Goal: Task Accomplishment & Management: Manage account settings

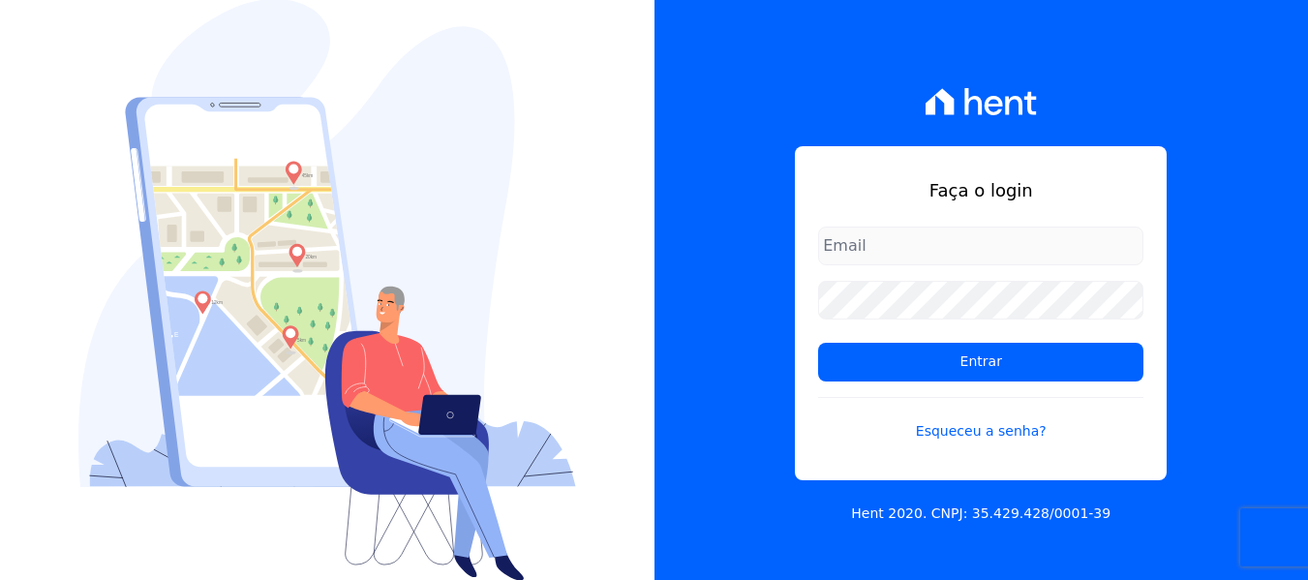
type input "contato@condominioalexandria.com.br"
click at [950, 382] on form "contato@condominioalexandria.com.br Entrar Esqueceu a senha?" at bounding box center [980, 345] width 325 height 238
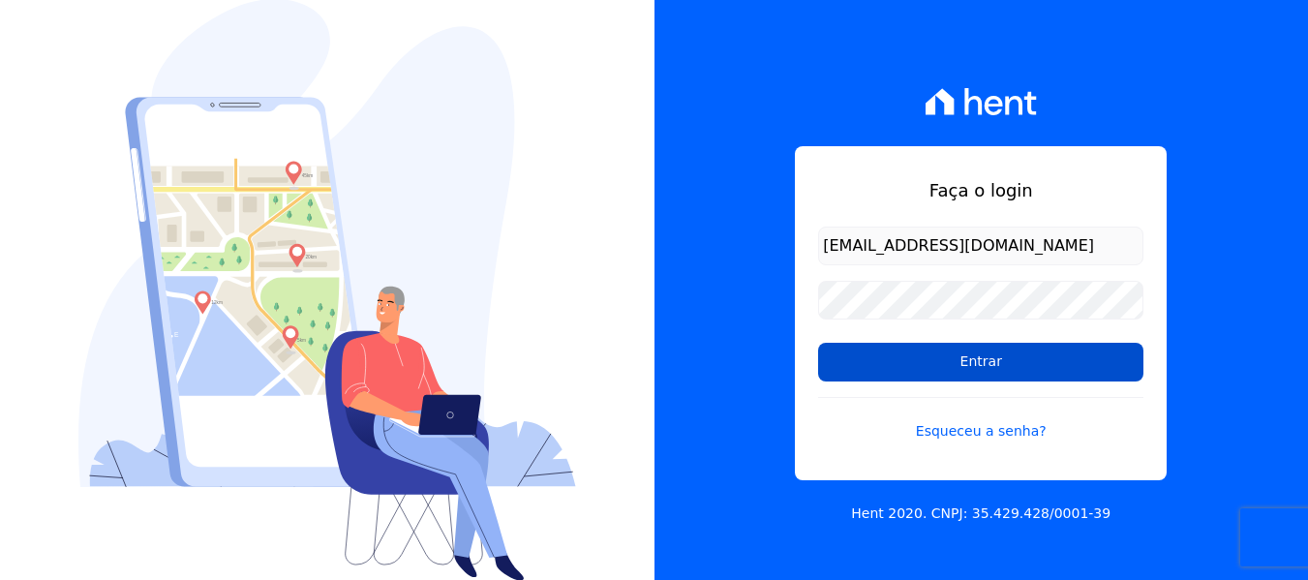
click at [956, 377] on input "Entrar" at bounding box center [980, 362] width 325 height 39
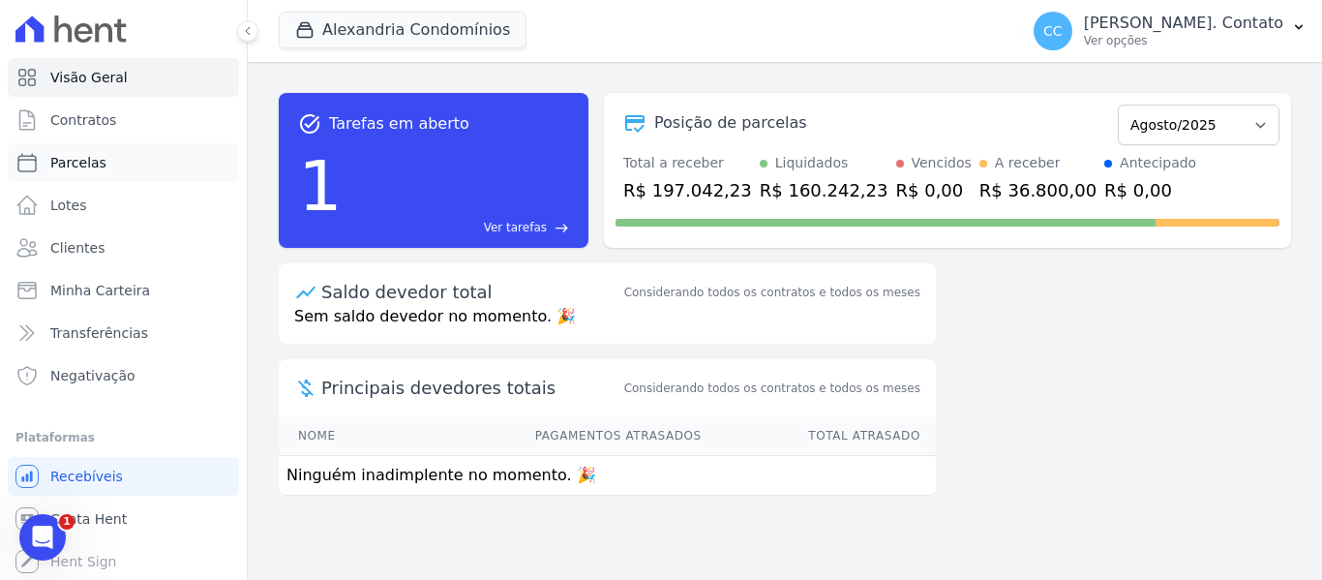
click at [106, 143] on link "Parcelas" at bounding box center [123, 162] width 231 height 39
select select
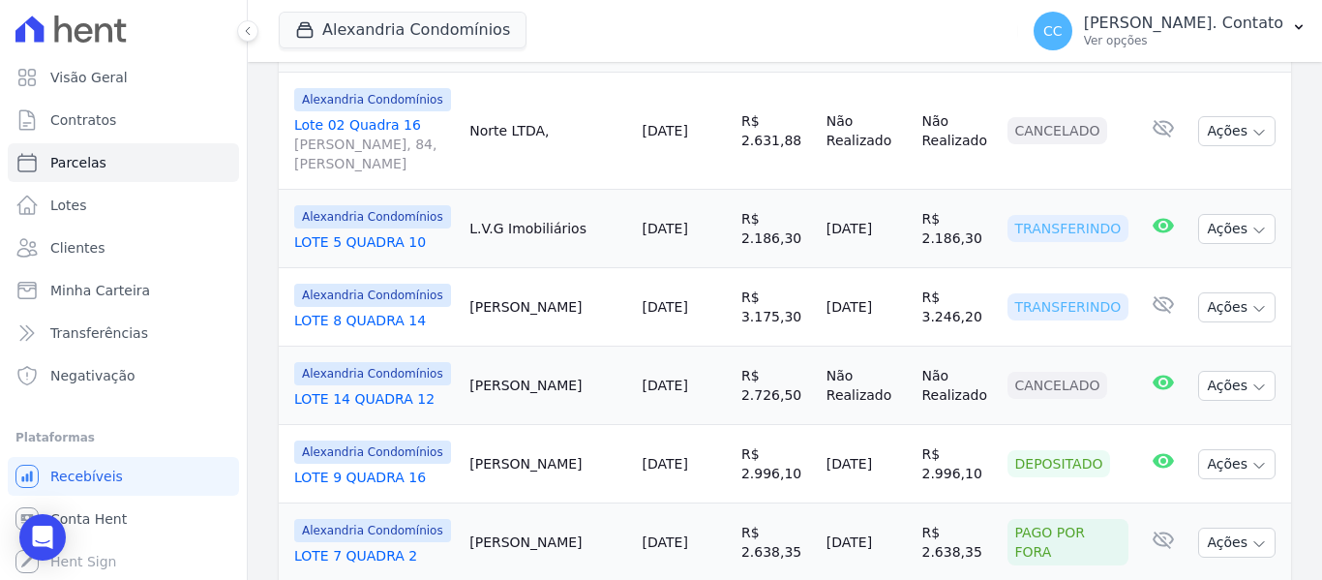
scroll to position [1452, 0]
click at [1245, 290] on button "Ações" at bounding box center [1236, 305] width 77 height 30
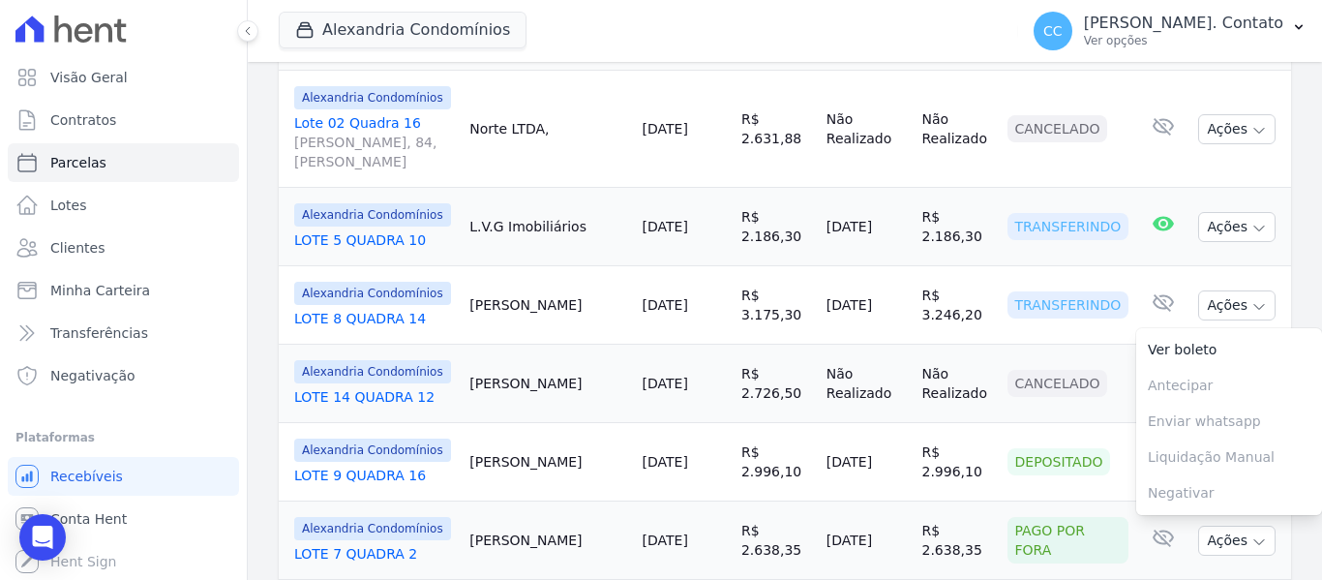
click at [393, 309] on link "LOTE 8 QUADRA 14" at bounding box center [374, 318] width 160 height 19
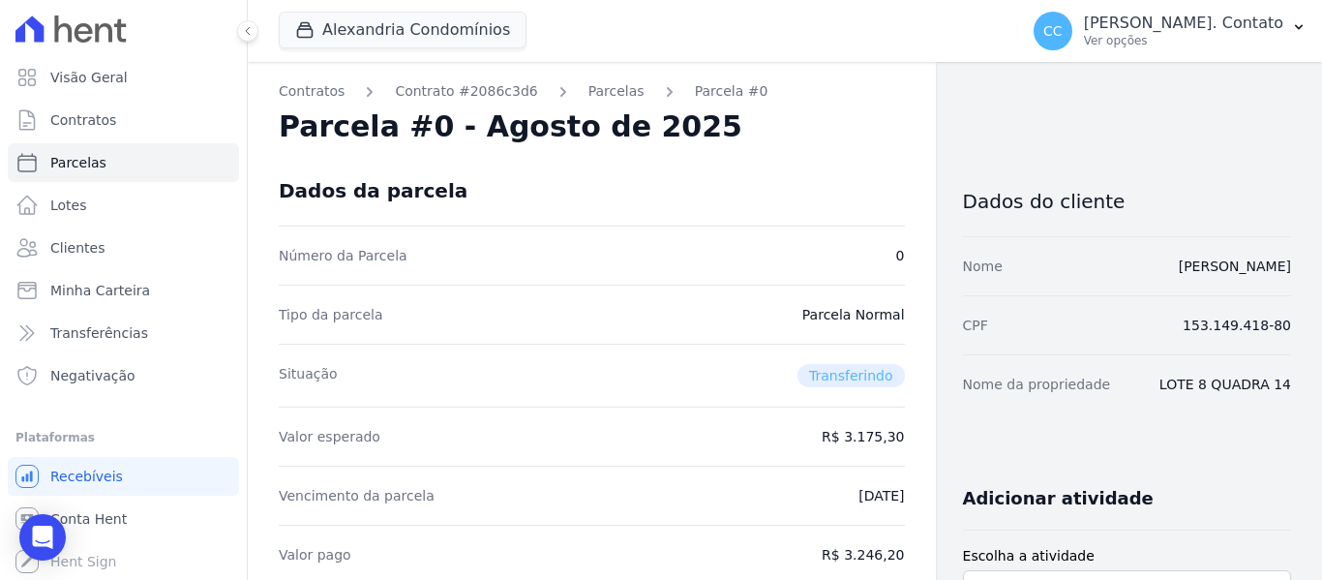
select select
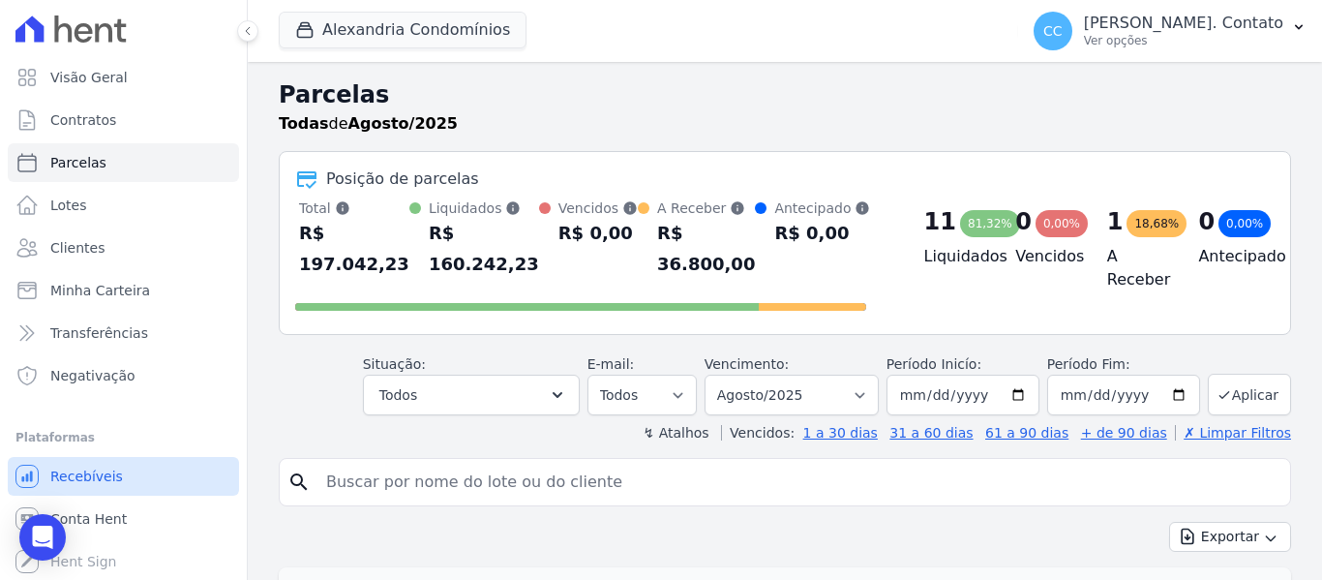
scroll to position [1, 0]
click at [109, 485] on link "Recebíveis" at bounding box center [123, 475] width 231 height 39
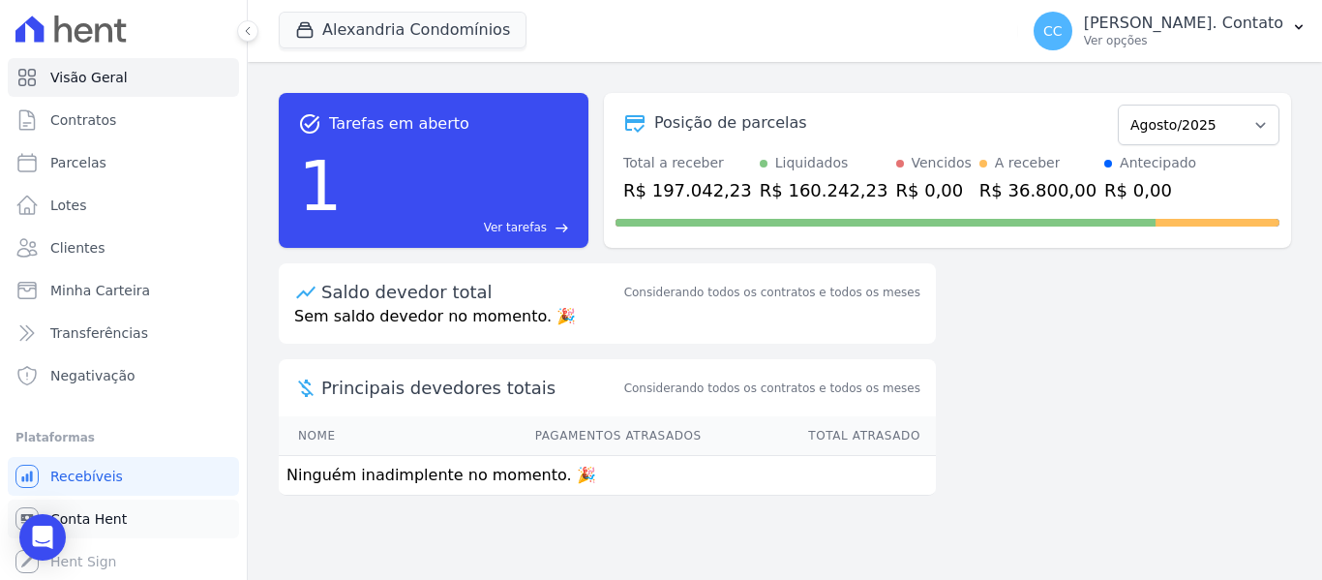
click at [85, 517] on span "Conta Hent" at bounding box center [88, 518] width 76 height 19
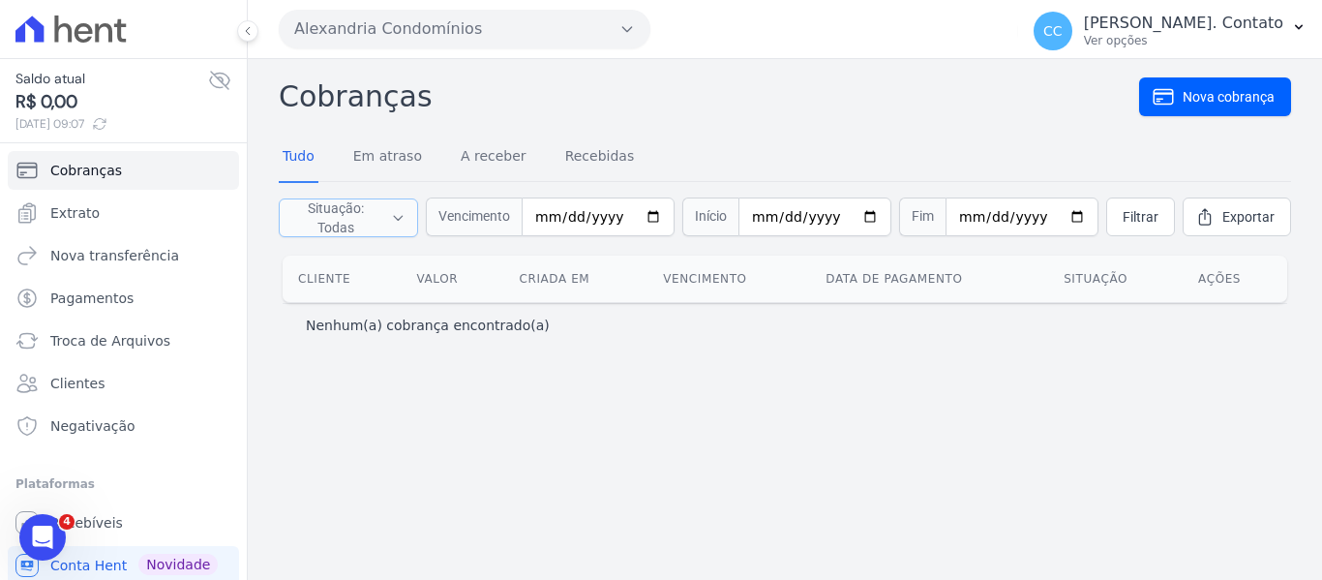
click at [405, 222] on icon "button" at bounding box center [398, 217] width 15 height 19
click at [114, 528] on span "Recebíveis" at bounding box center [86, 522] width 73 height 19
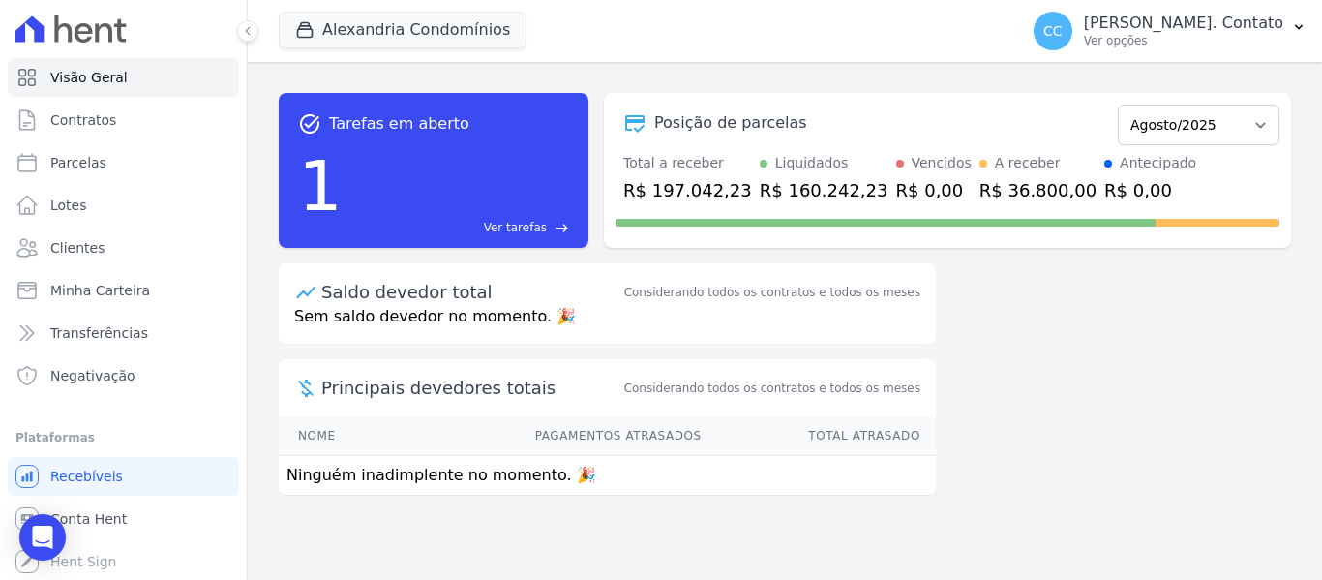
scroll to position [1, 0]
click at [1235, 122] on select "Março/2023 Abril/2023 Maio/2023 Junho/2023 Julho/2023 Agosto/2023 Setembro/2023…" at bounding box center [1199, 125] width 162 height 41
click at [114, 512] on span "Conta Hent" at bounding box center [88, 517] width 76 height 19
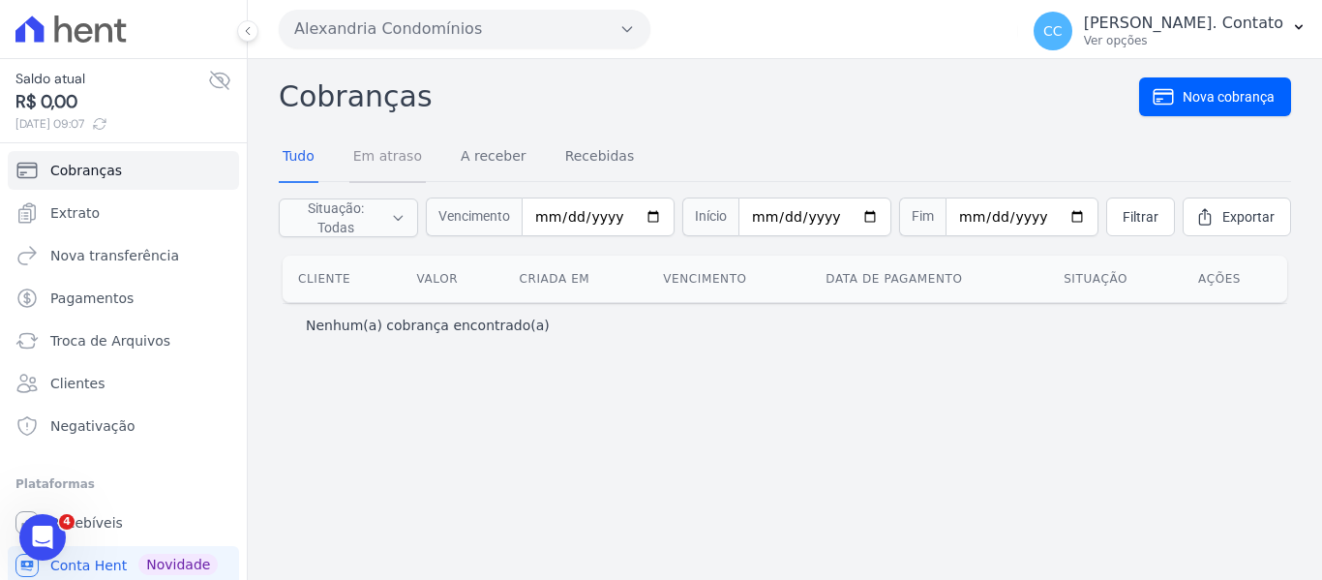
click at [376, 151] on link "Em atraso" at bounding box center [387, 158] width 76 height 50
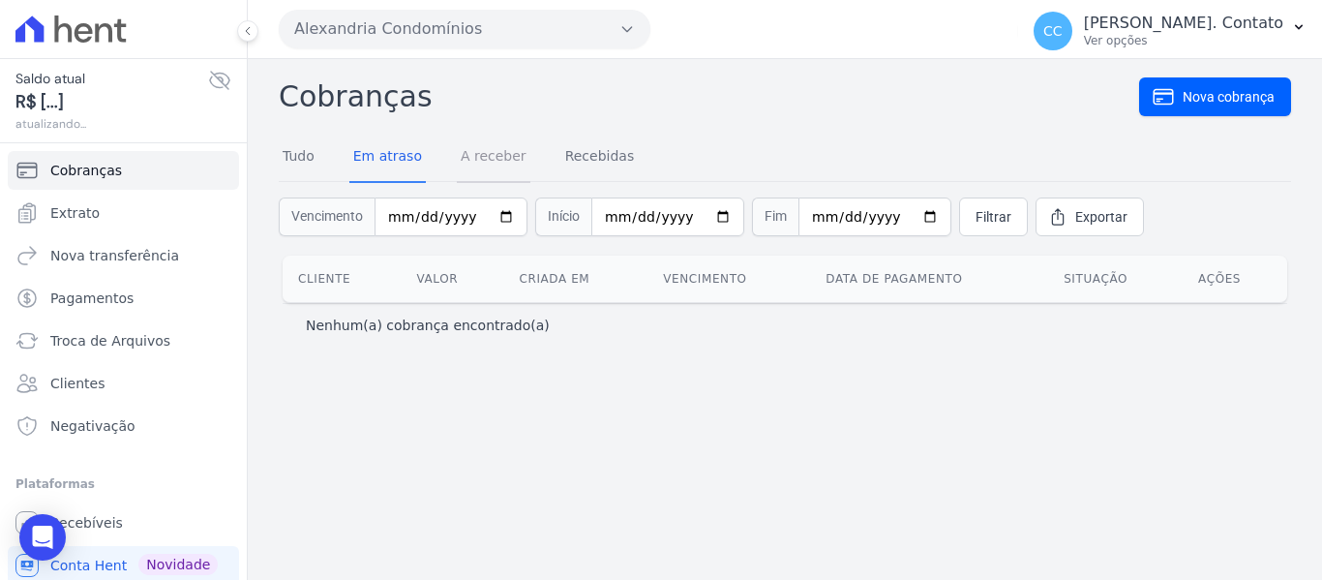
click at [475, 154] on link "A receber" at bounding box center [494, 158] width 74 height 50
click at [574, 154] on link "Recebidas" at bounding box center [599, 158] width 77 height 50
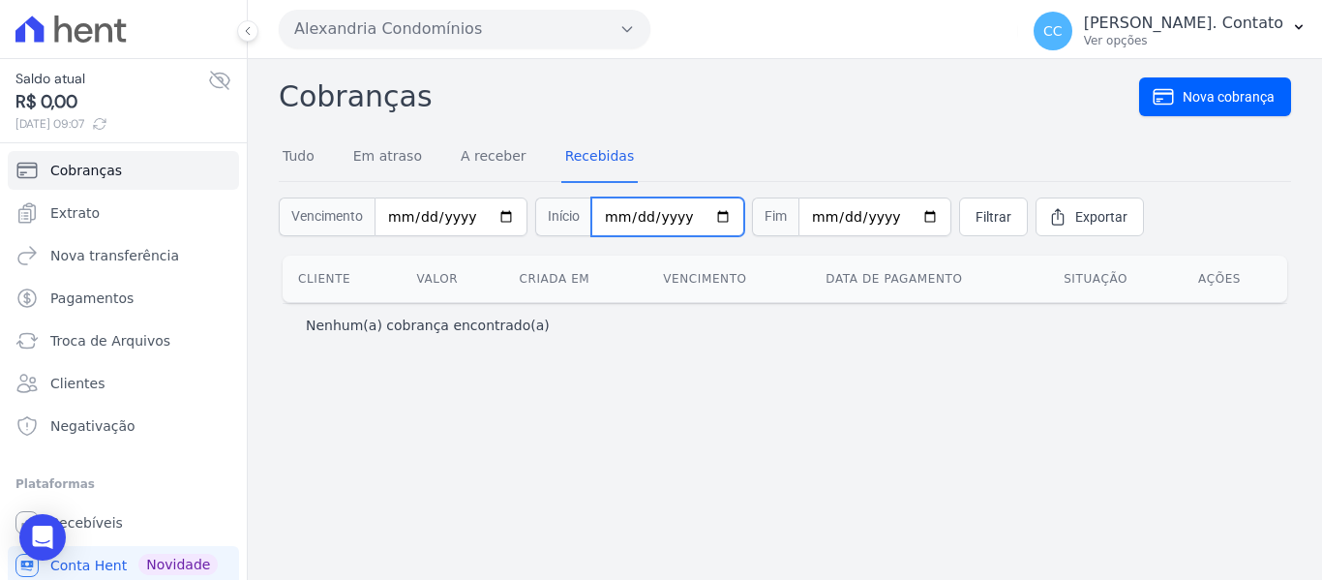
click at [701, 210] on input "date" at bounding box center [667, 216] width 153 height 39
type input "2025-08-01"
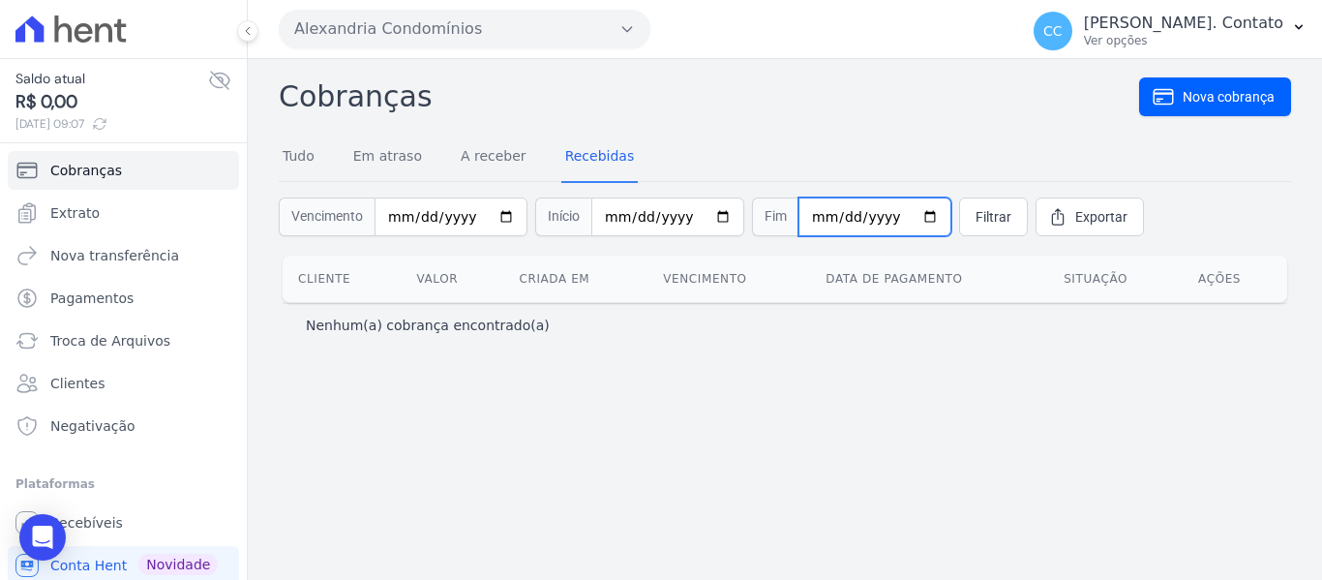
click at [900, 209] on input "date" at bounding box center [875, 216] width 153 height 39
type input "[DATE]"
click at [990, 214] on link "Filtrar" at bounding box center [993, 216] width 69 height 39
click at [479, 163] on link "A receber" at bounding box center [494, 158] width 74 height 50
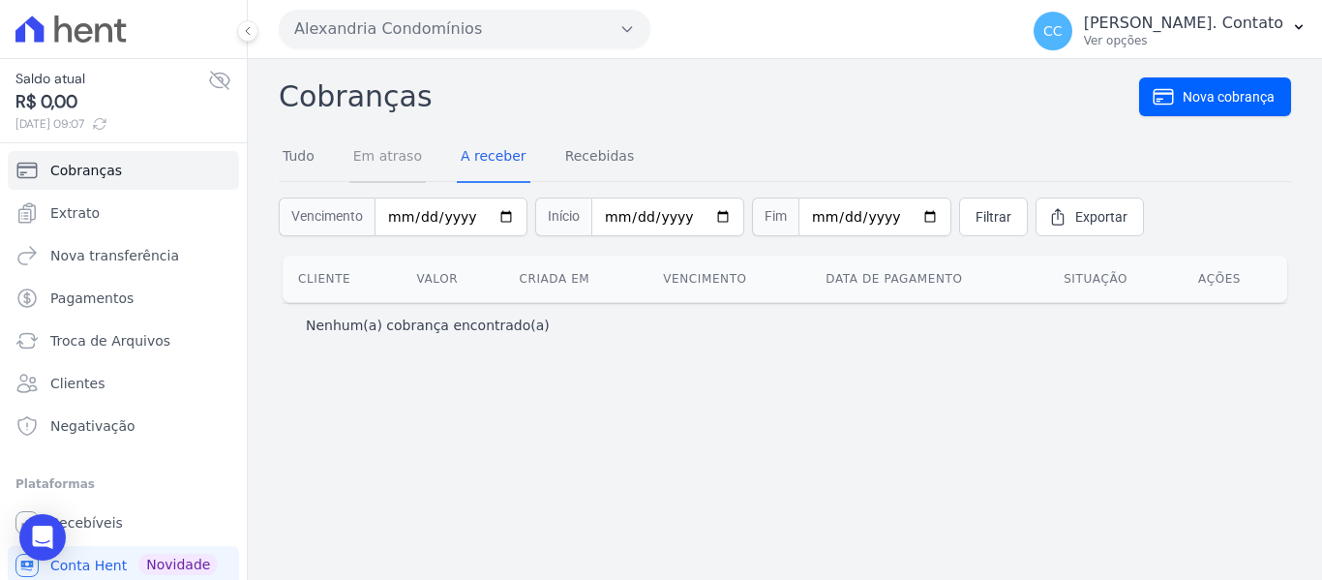
click at [391, 164] on link "Em atraso" at bounding box center [387, 158] width 76 height 50
click at [264, 161] on div "Cobranças Nova cobrança Tudo Em atraso A receber Recebidas Vencimento Início 20…" at bounding box center [785, 319] width 1074 height 521
click at [293, 149] on link "Tudo" at bounding box center [299, 158] width 40 height 50
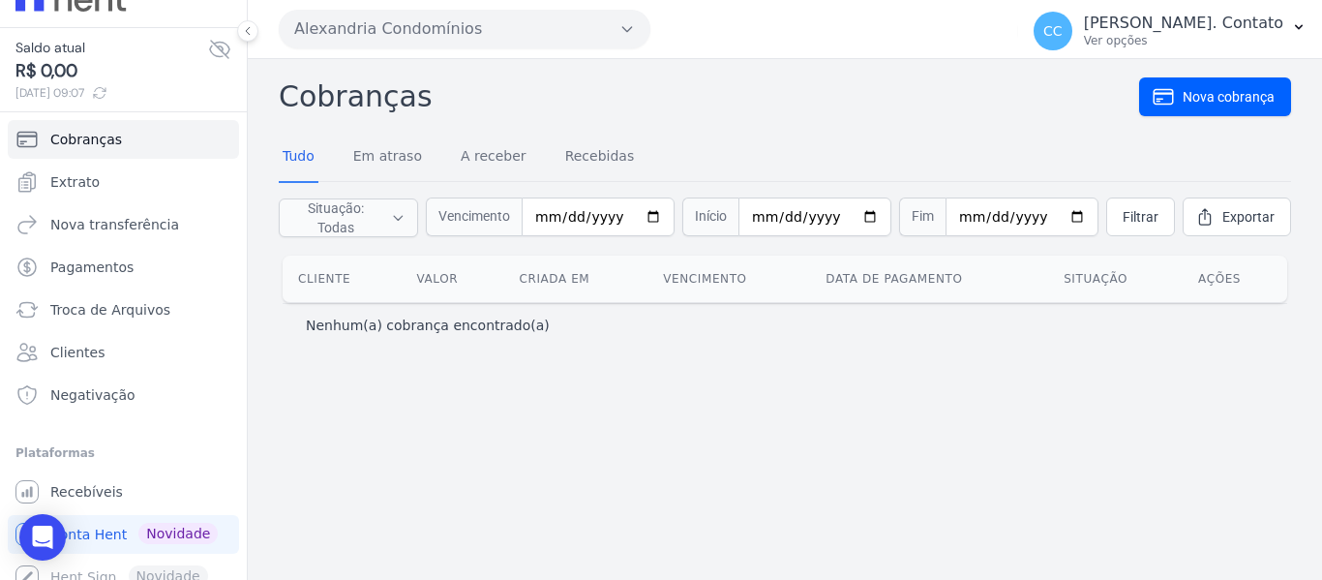
scroll to position [47, 0]
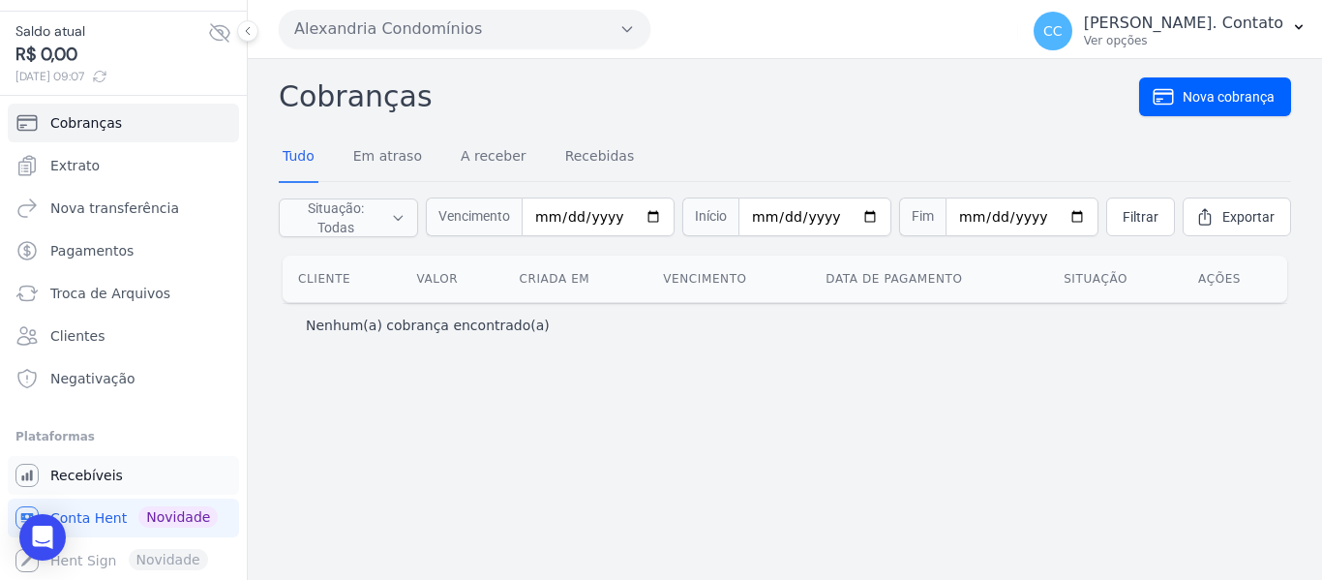
click at [108, 478] on span "Recebíveis" at bounding box center [86, 475] width 73 height 19
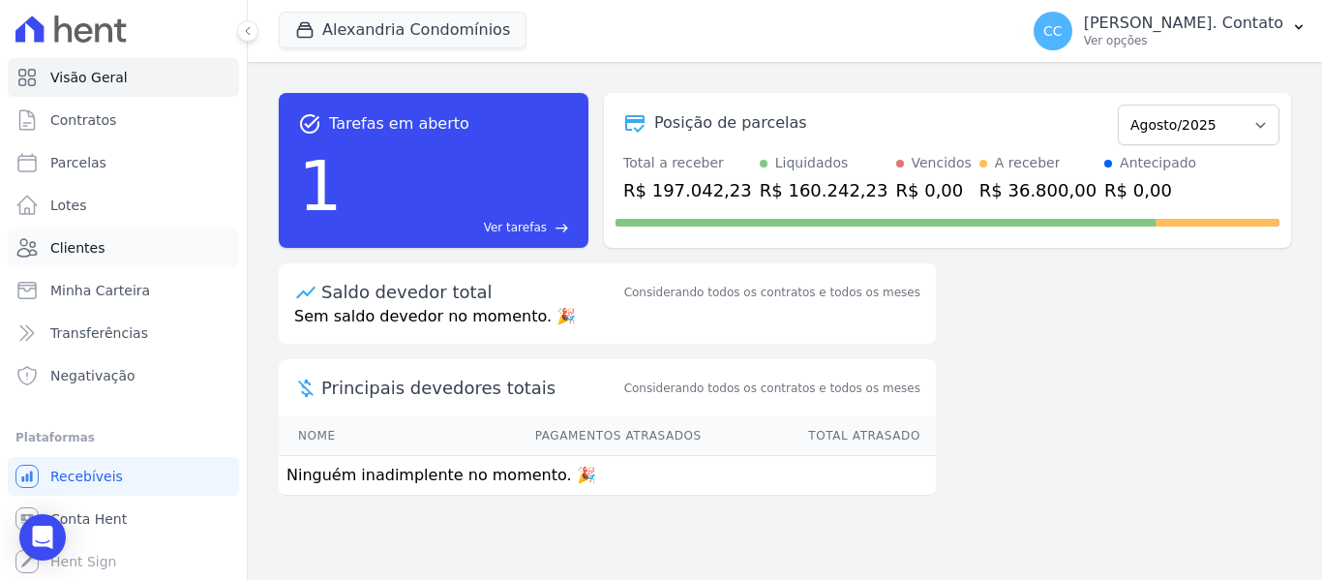
click at [106, 250] on link "Clientes" at bounding box center [123, 247] width 231 height 39
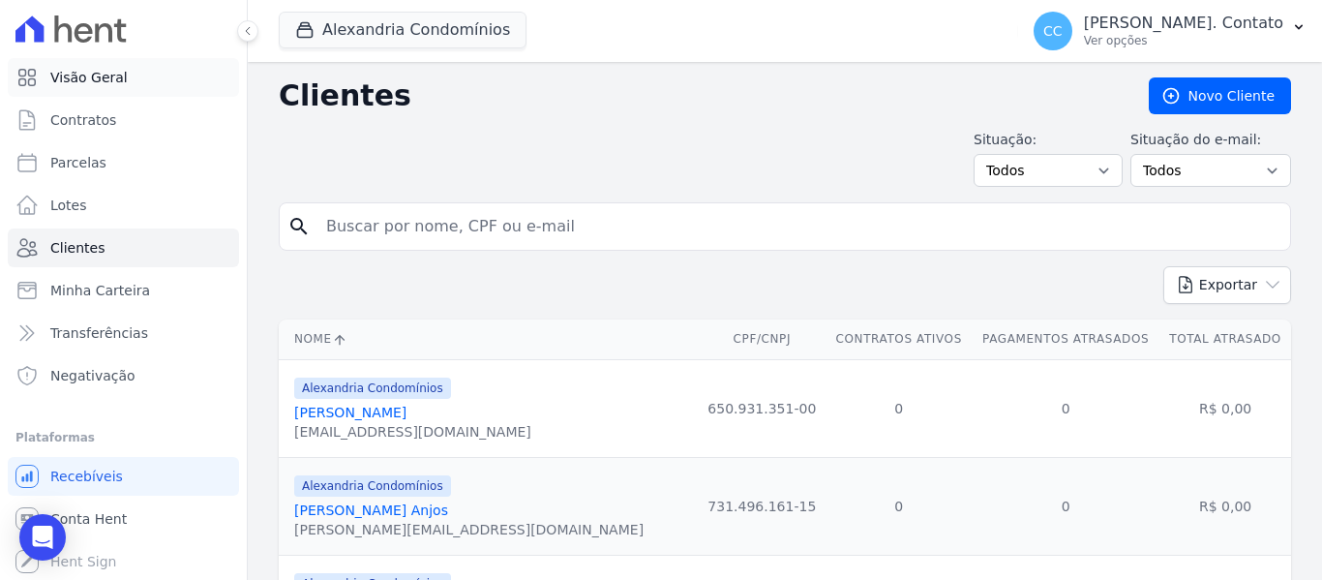
click at [109, 72] on span "Visão Geral" at bounding box center [88, 77] width 77 height 19
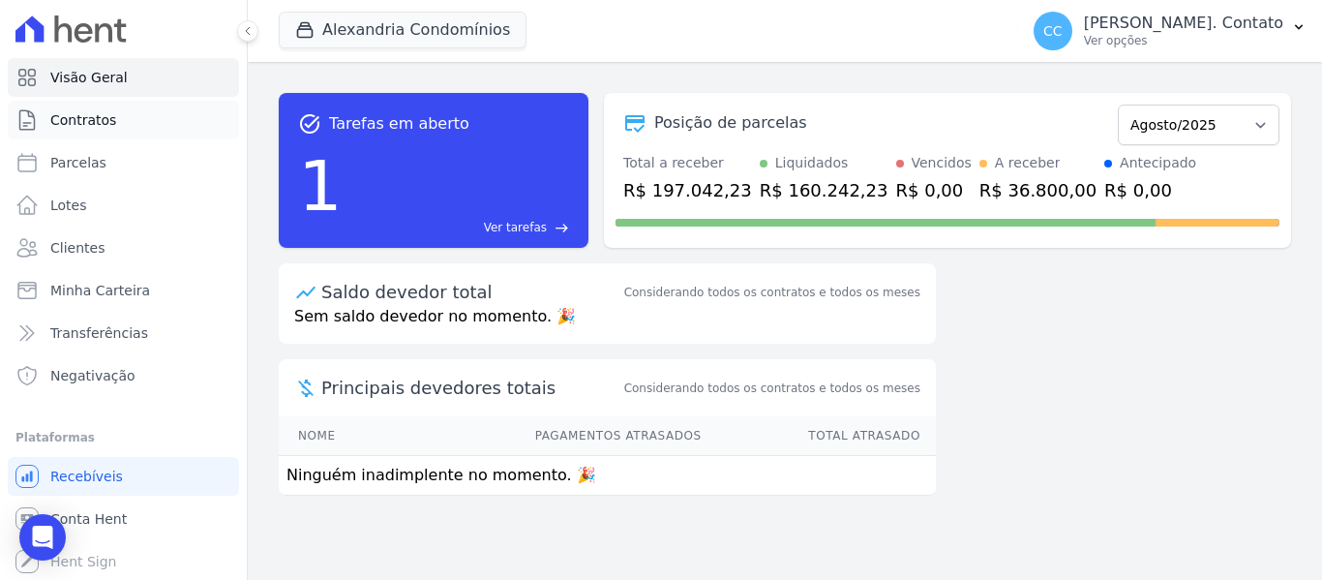
click at [84, 134] on link "Contratos" at bounding box center [123, 120] width 231 height 39
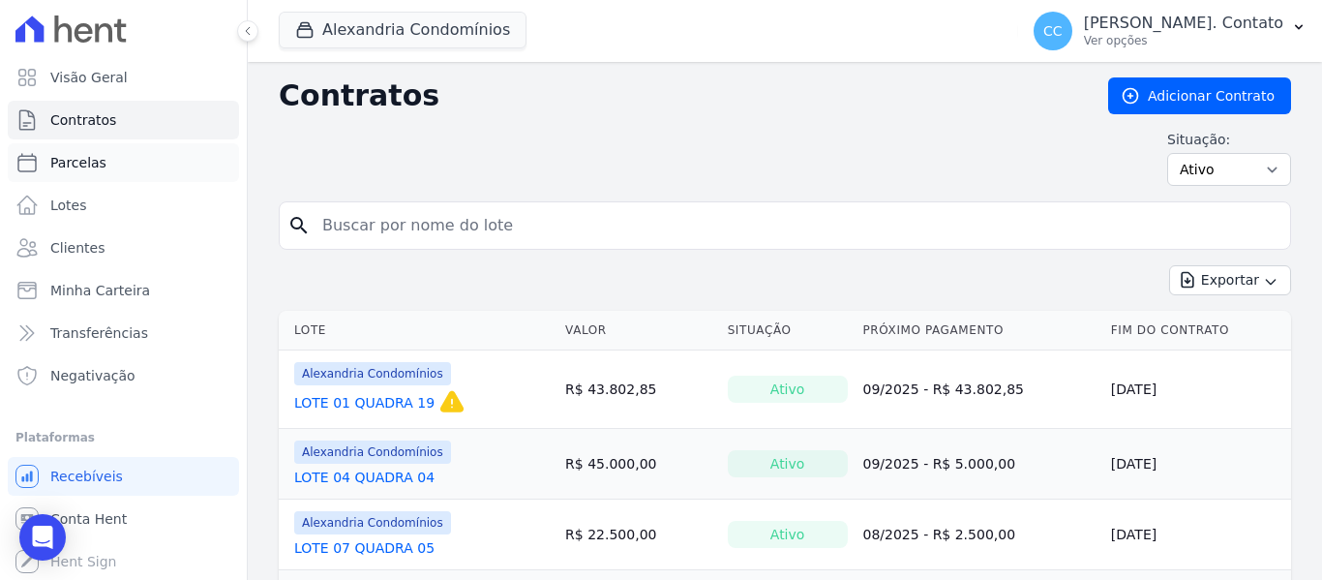
click at [81, 151] on link "Parcelas" at bounding box center [123, 162] width 231 height 39
select select
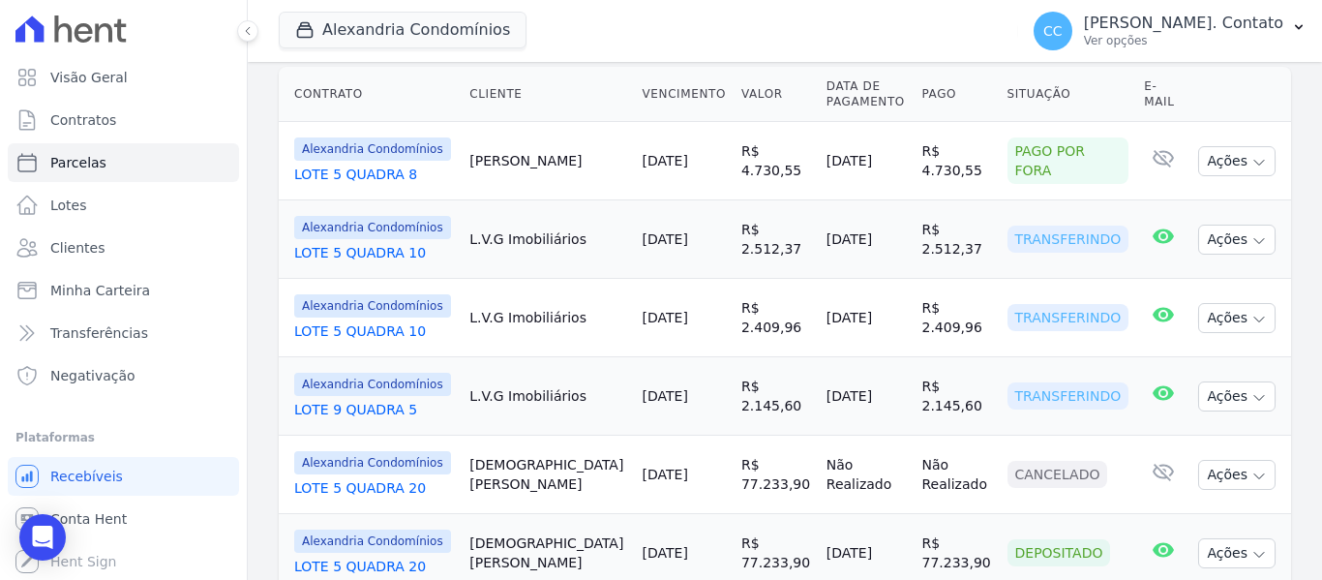
scroll to position [678, 0]
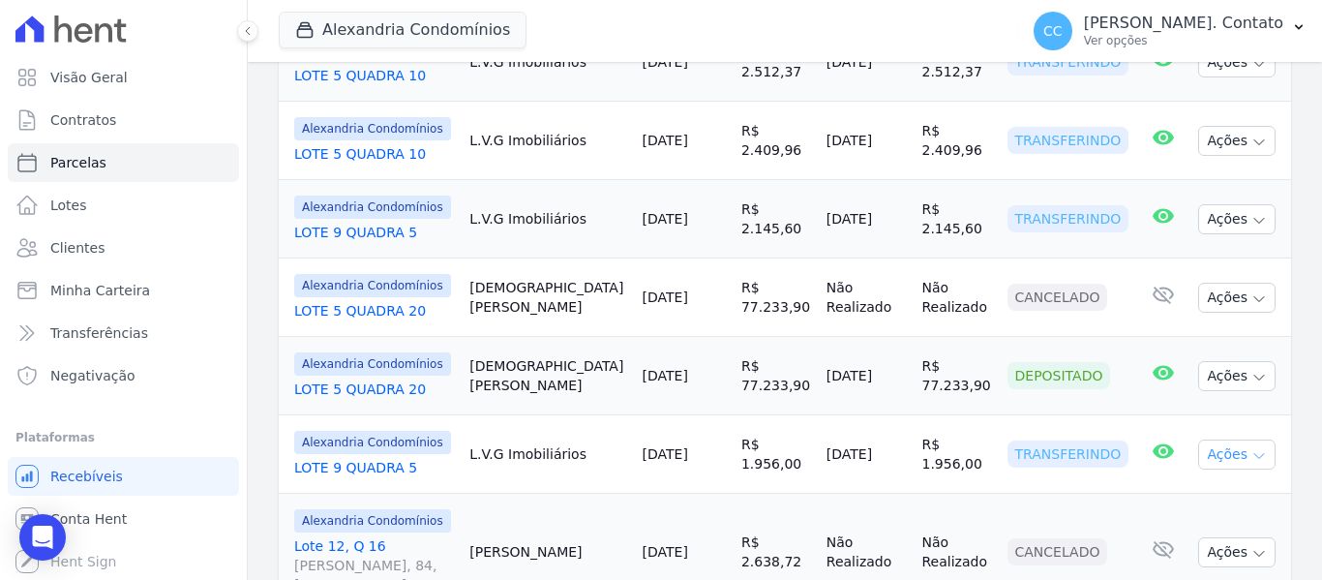
click at [1228, 456] on button "Ações" at bounding box center [1236, 454] width 77 height 30
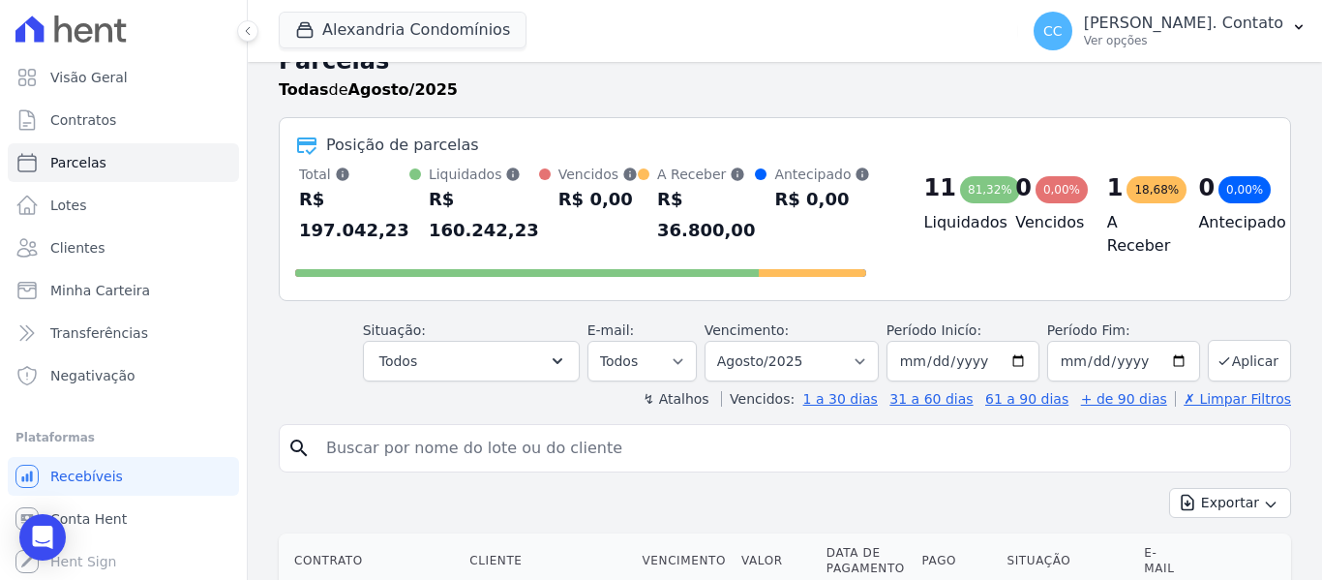
scroll to position [0, 0]
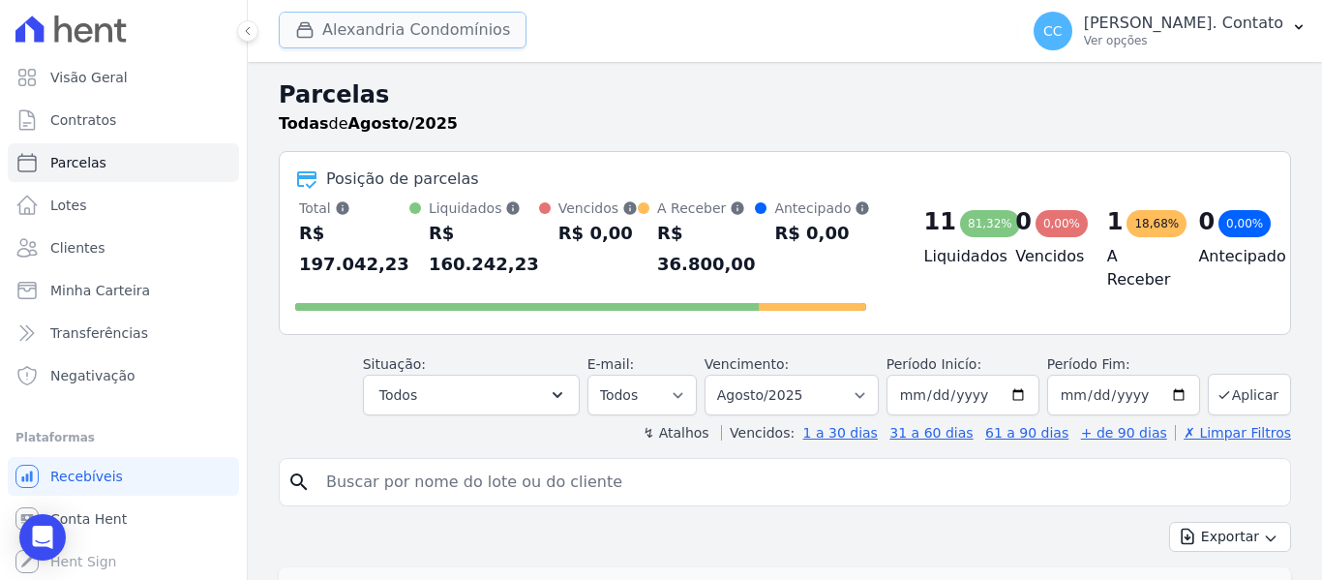
click at [382, 31] on button "Alexandria Condomínios" at bounding box center [403, 30] width 248 height 37
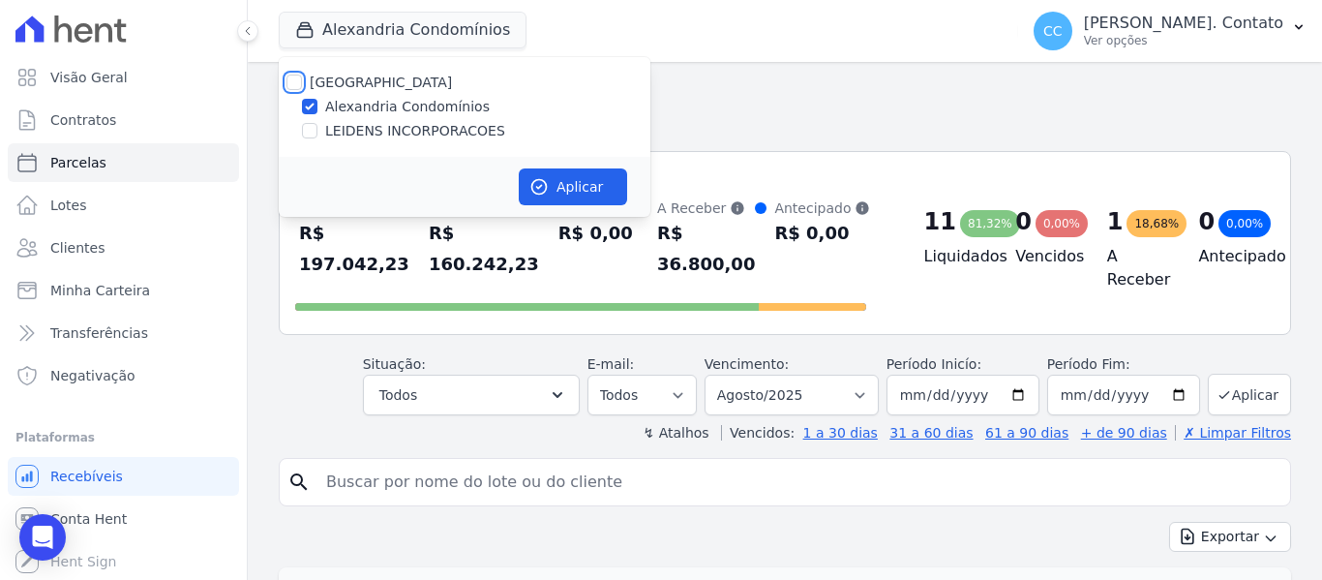
click at [288, 79] on input "[GEOGRAPHIC_DATA]" at bounding box center [294, 82] width 15 height 15
checkbox input "true"
click at [594, 198] on button "Aplicar" at bounding box center [573, 186] width 108 height 37
select select
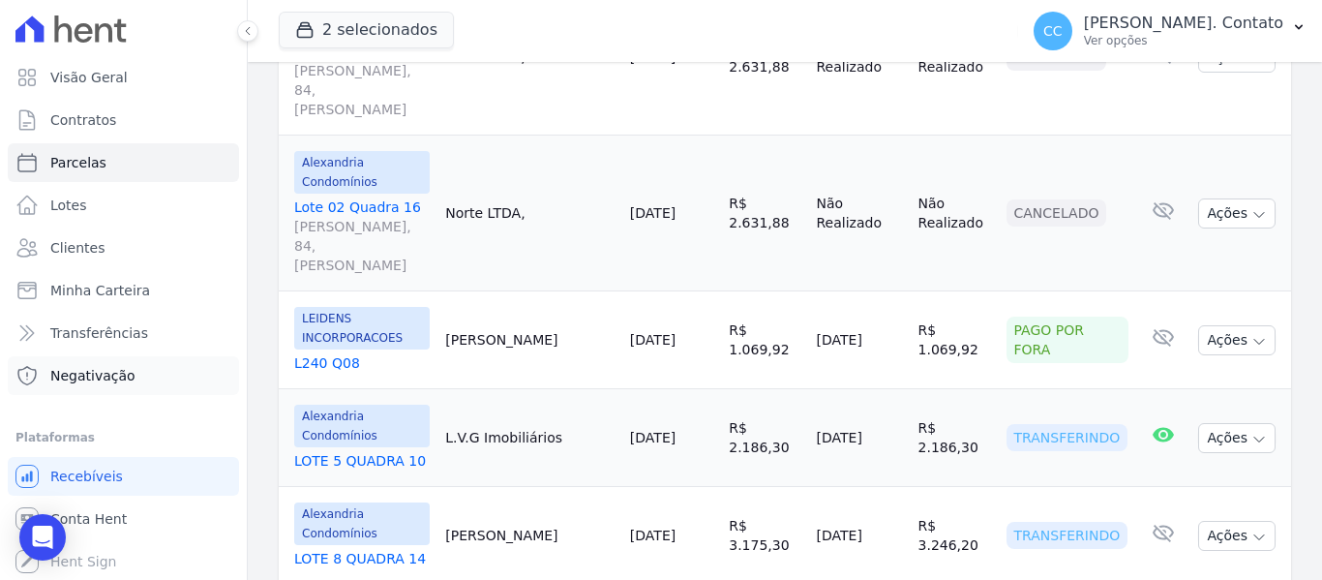
scroll to position [1, 0]
click at [86, 371] on span "Negativação" at bounding box center [92, 374] width 85 height 19
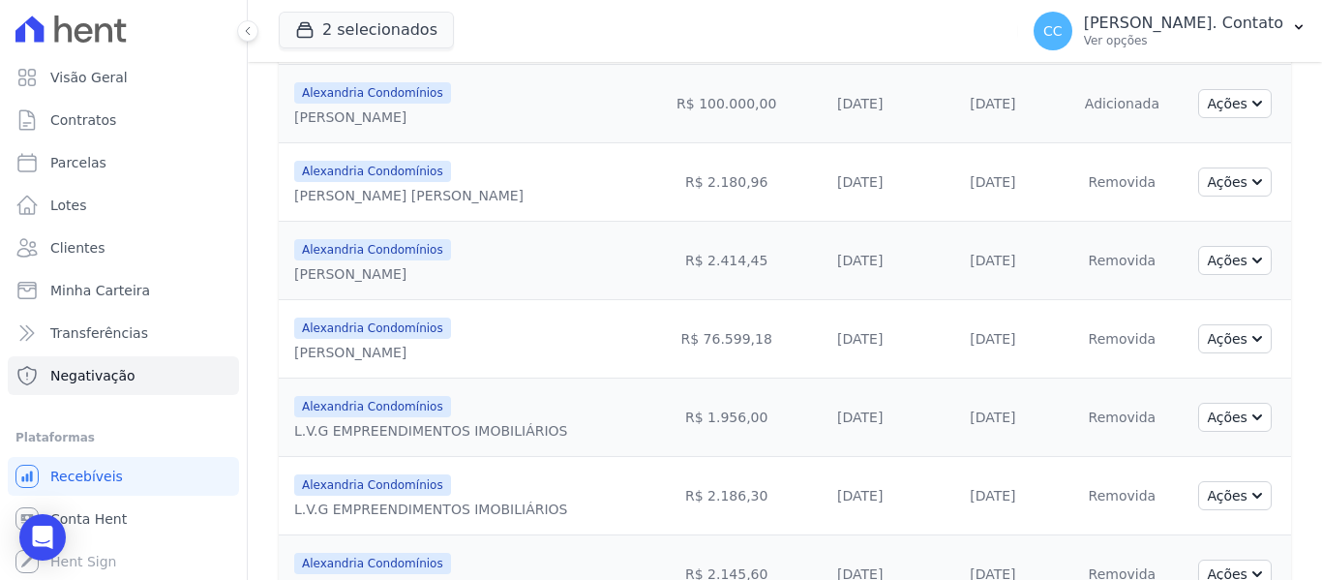
scroll to position [717, 0]
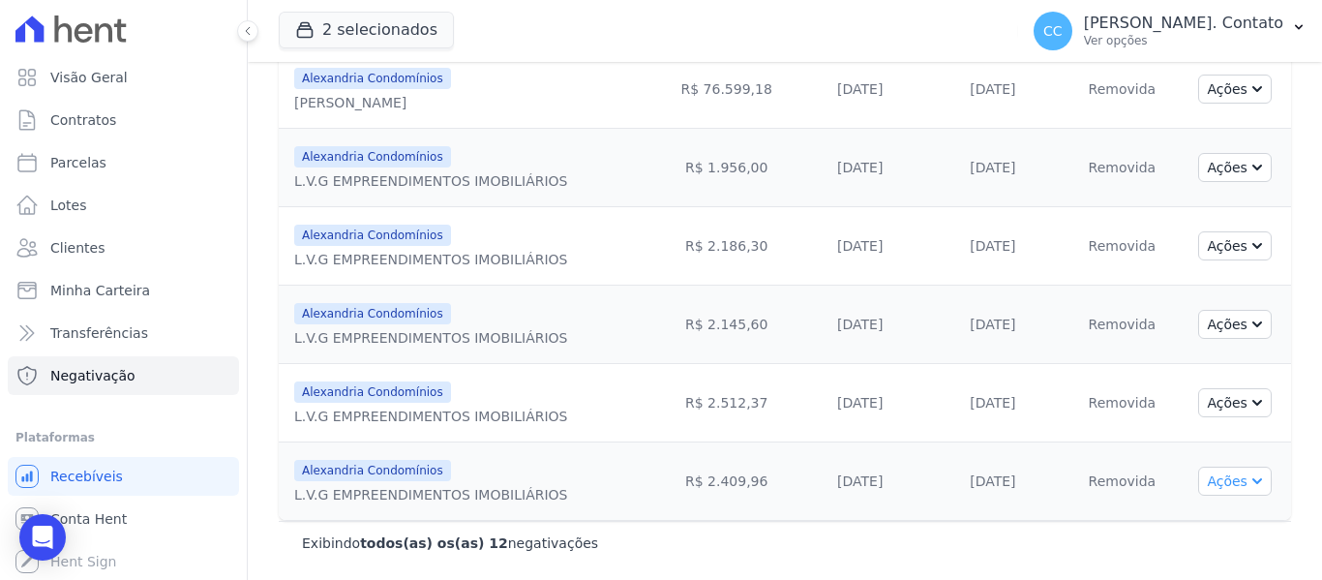
click at [1225, 477] on button "Ações" at bounding box center [1235, 481] width 74 height 29
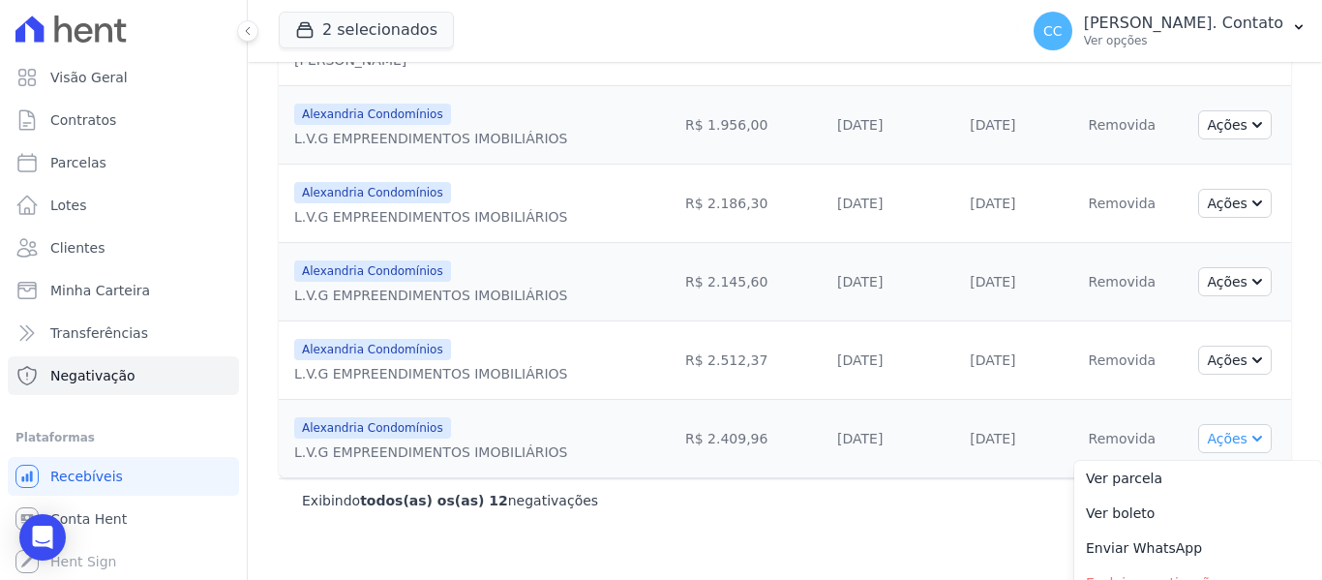
scroll to position [780, 0]
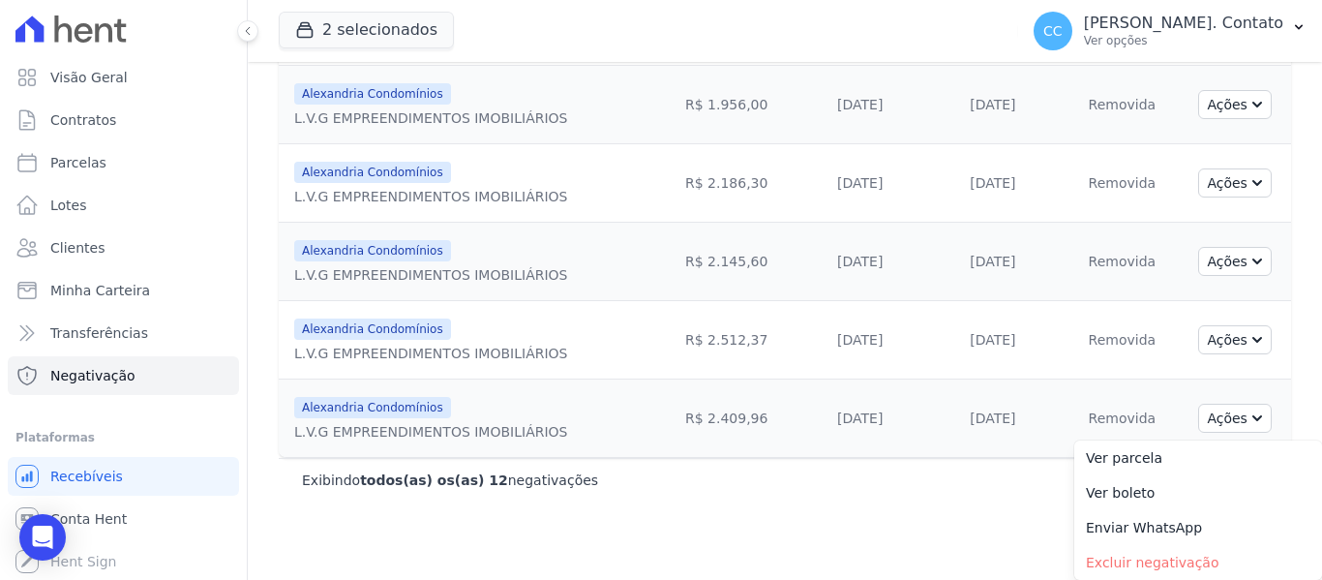
click at [748, 525] on main "Negativação Processos de negativações iniciados Situação: Todas Adição solicita…" at bounding box center [785, 321] width 1074 height 518
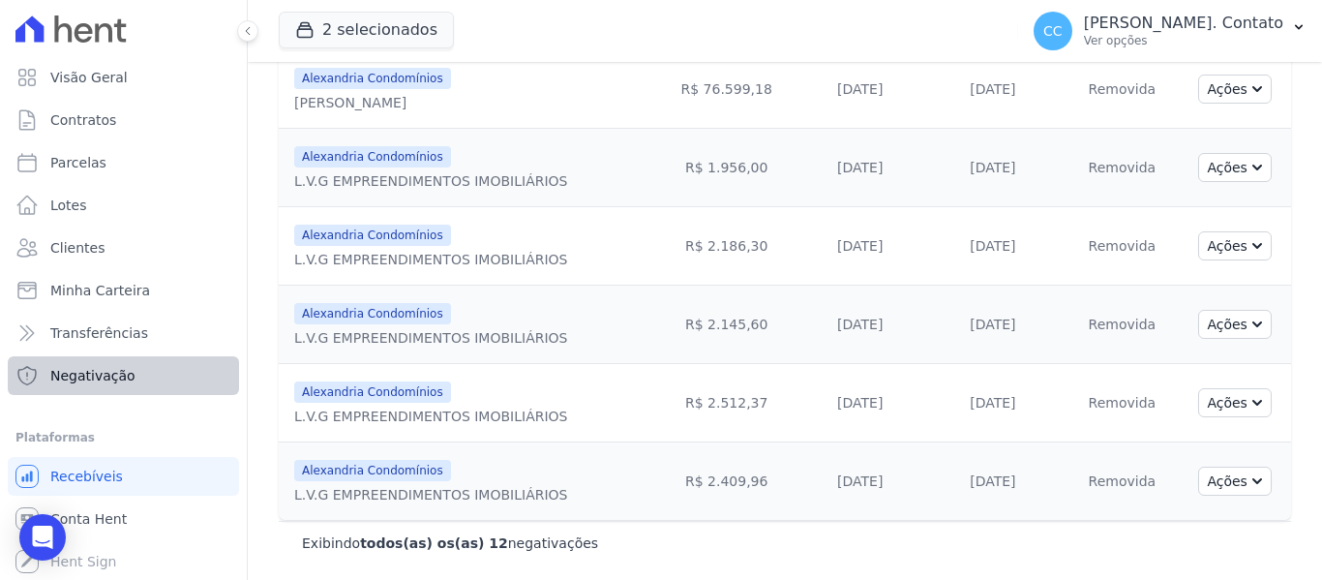
scroll to position [1, 0]
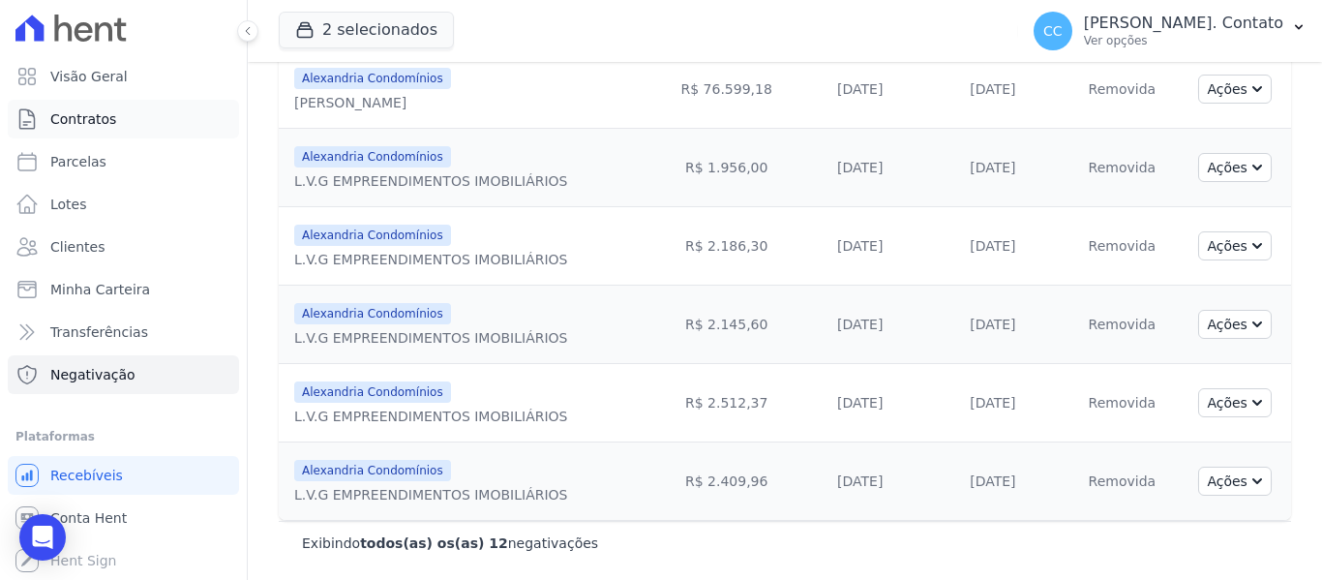
click at [142, 108] on link "Contratos" at bounding box center [123, 119] width 231 height 39
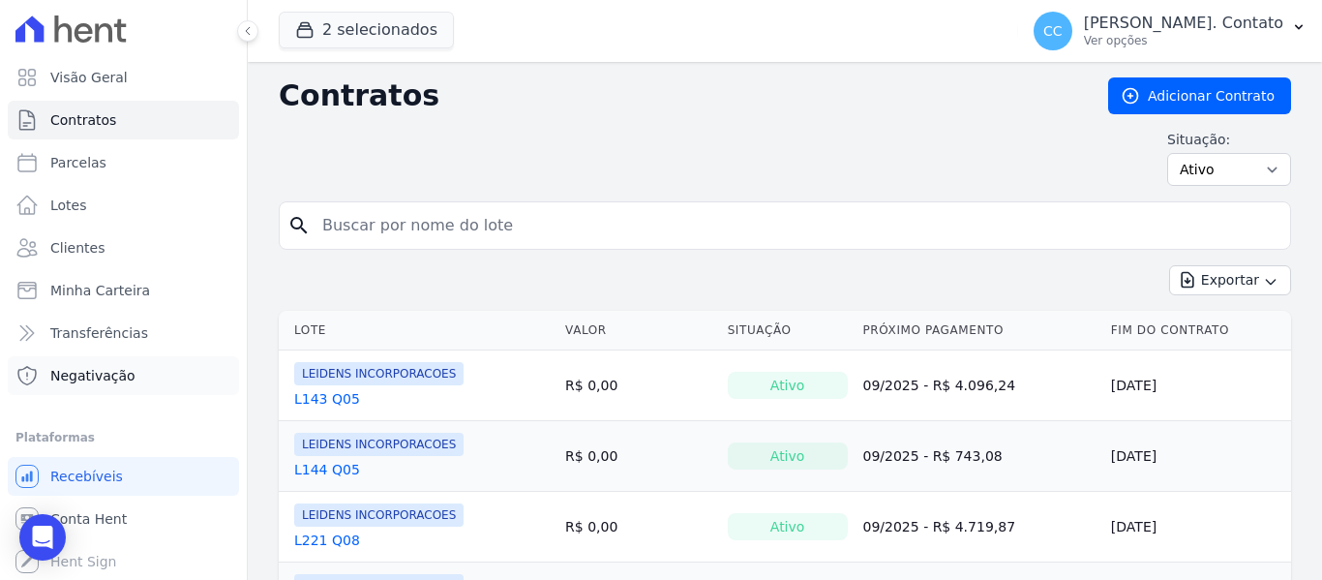
scroll to position [1, 0]
click at [121, 508] on link "Conta Hent" at bounding box center [123, 517] width 231 height 39
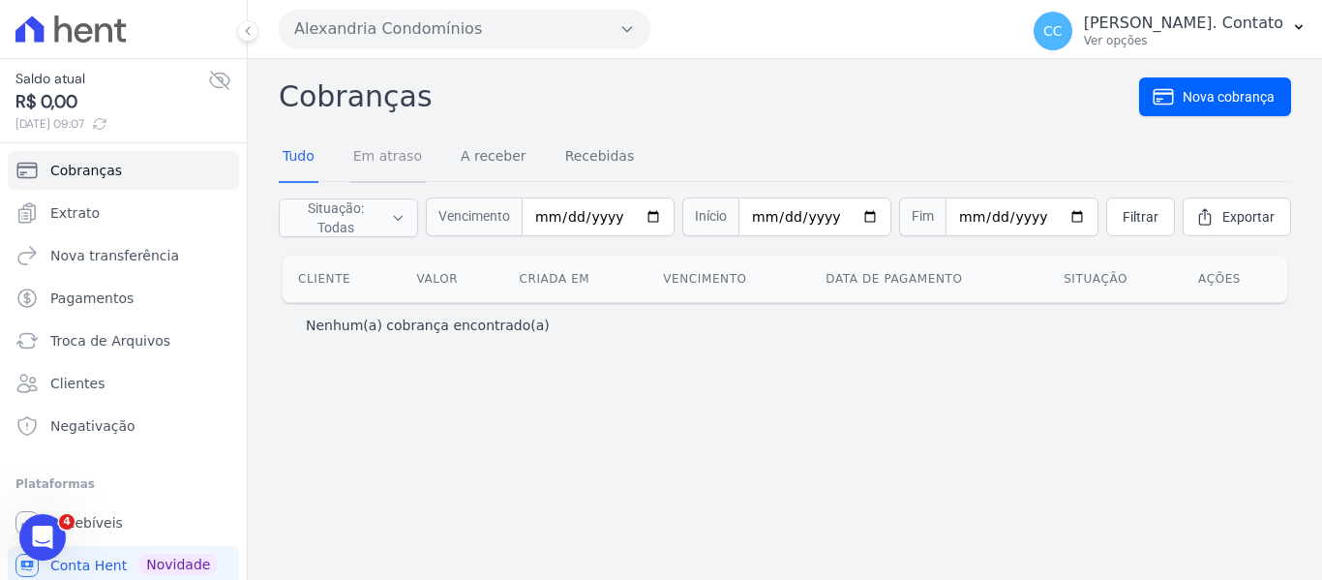
click at [406, 151] on link "Em atraso" at bounding box center [387, 158] width 76 height 50
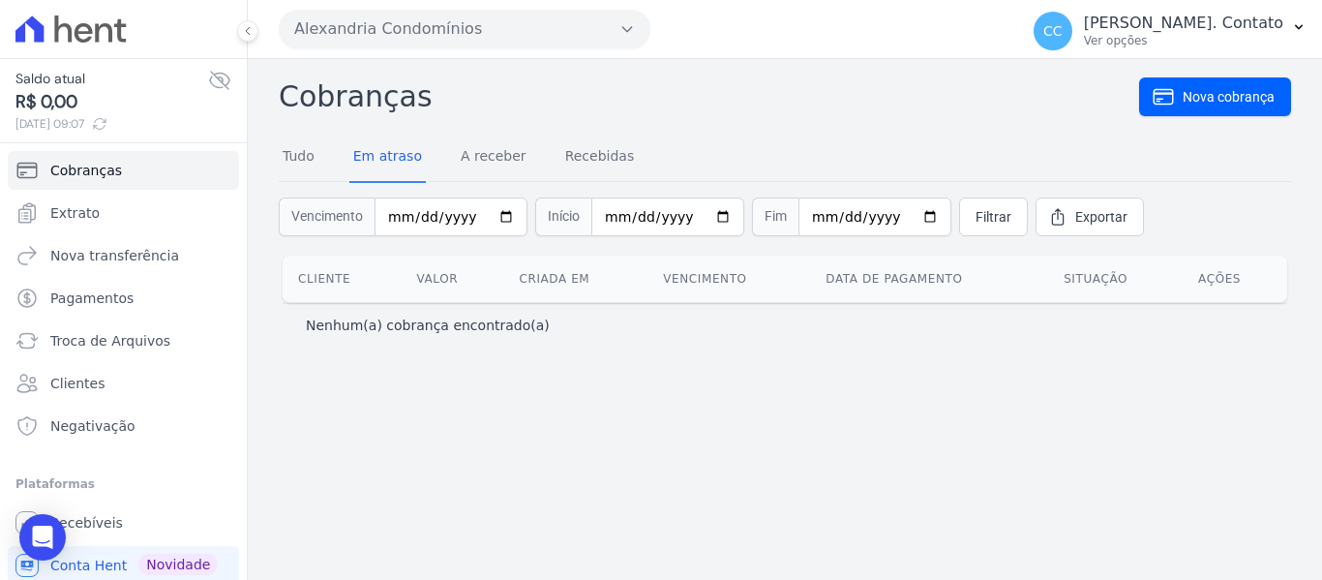
click at [327, 160] on div "Tudo Em atraso A receber Recebidas" at bounding box center [458, 158] width 359 height 50
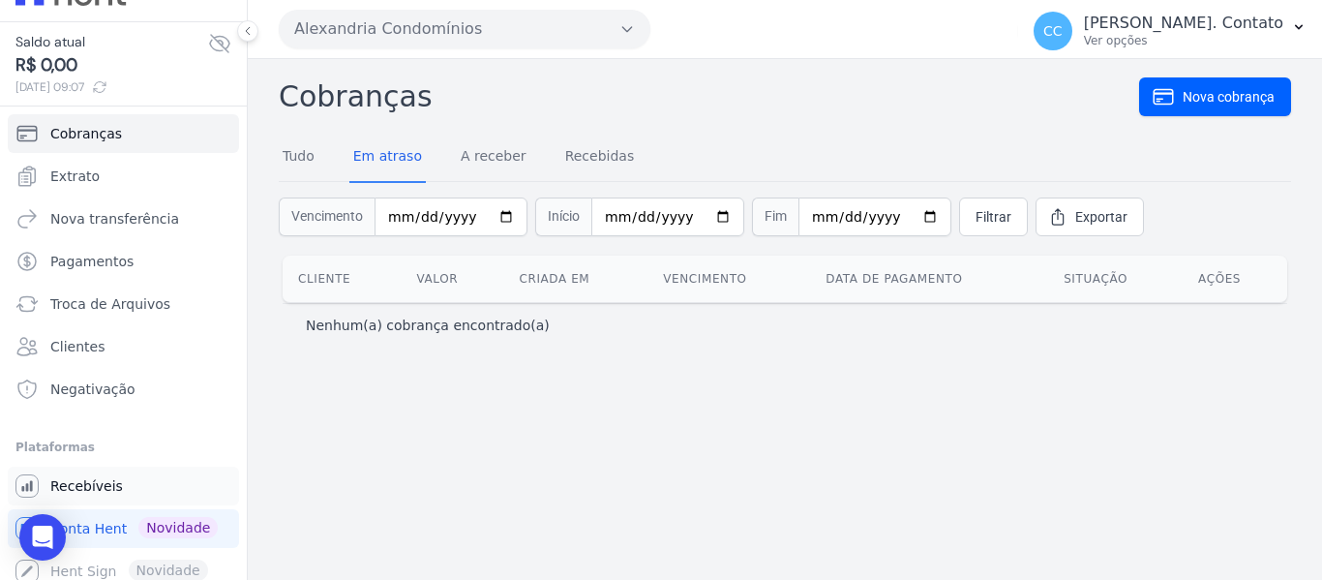
scroll to position [47, 0]
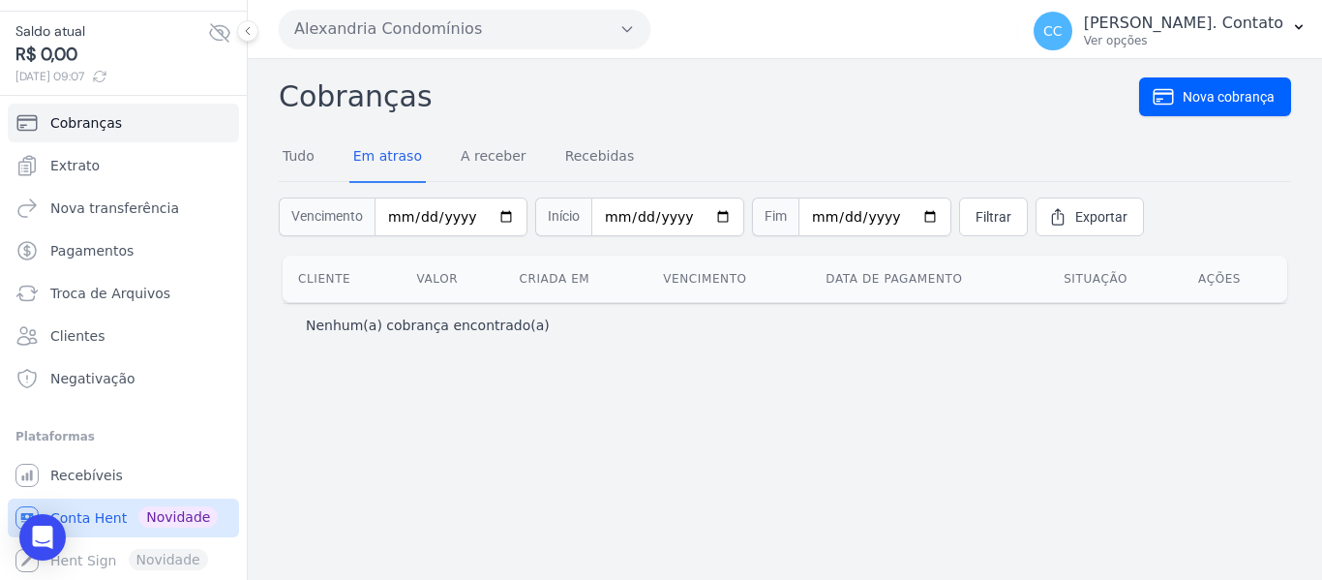
click at [97, 516] on span "Conta Hent" at bounding box center [88, 517] width 76 height 19
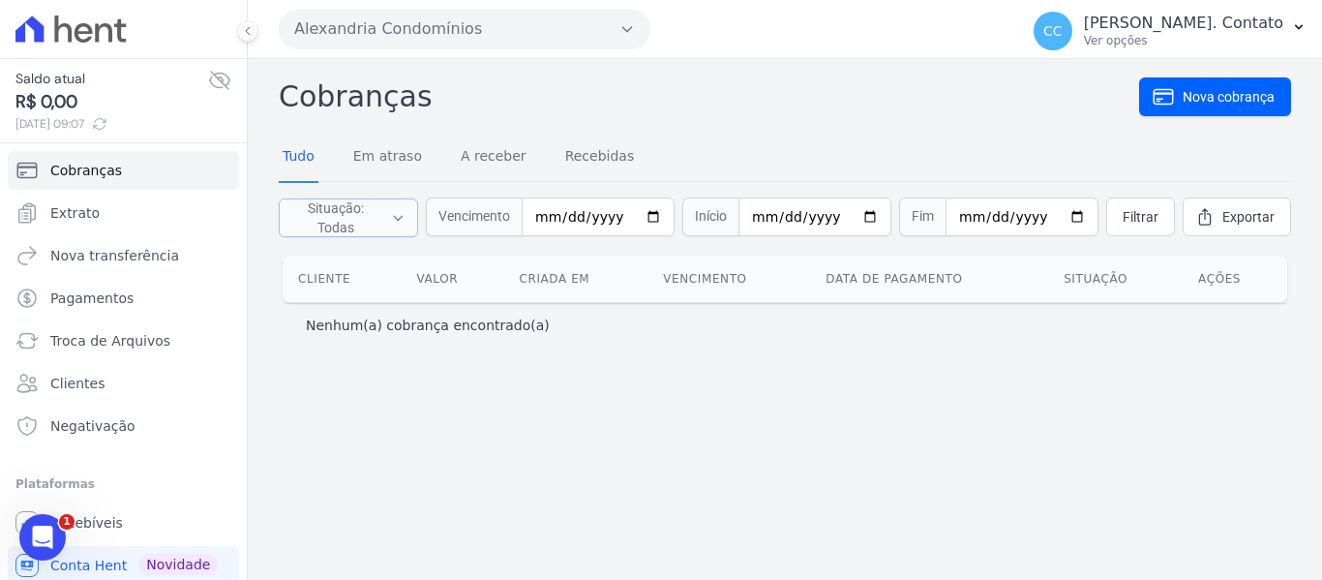
click at [406, 213] on icon "button" at bounding box center [398, 217] width 15 height 19
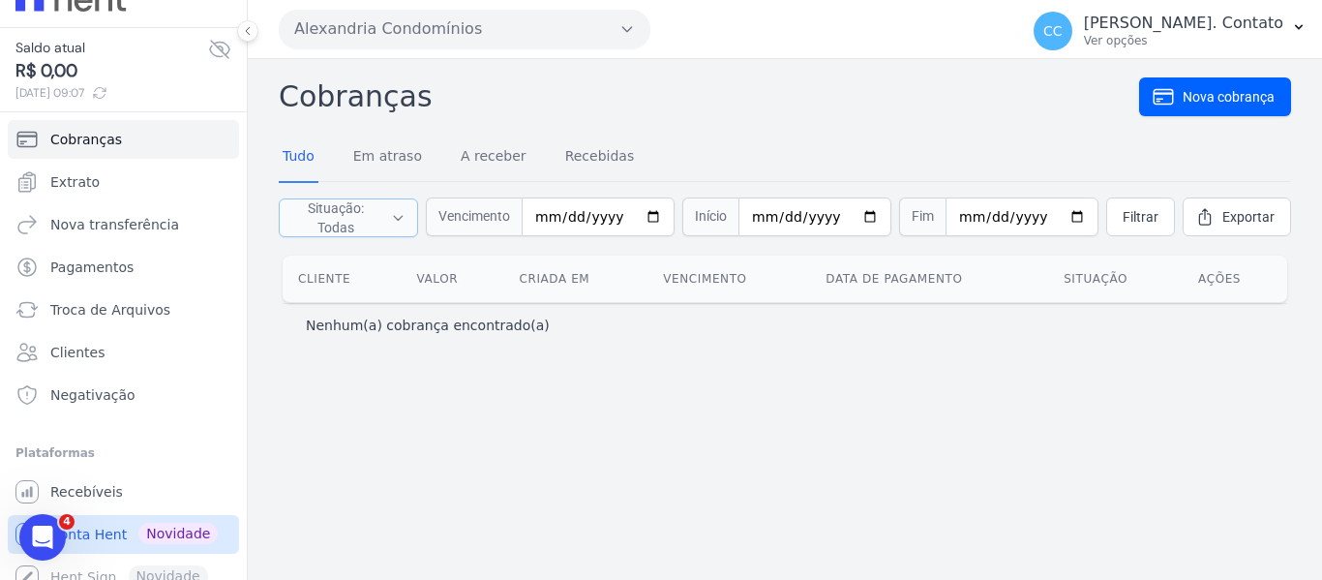
scroll to position [47, 0]
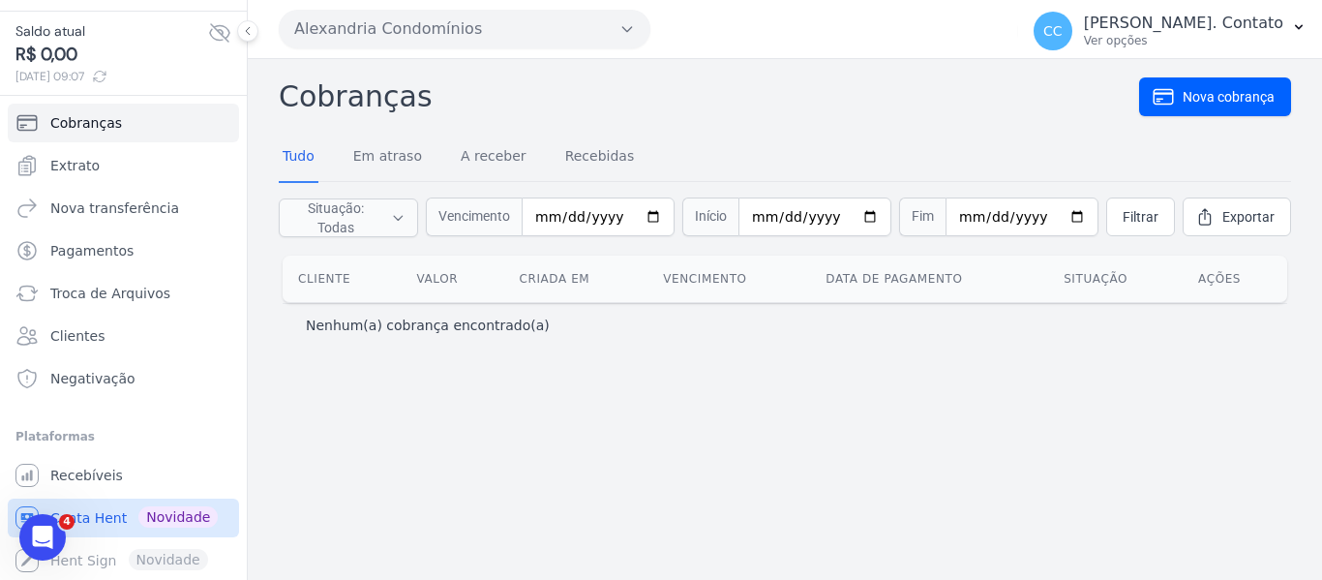
click at [21, 510] on icon "Sidebar" at bounding box center [26, 517] width 23 height 23
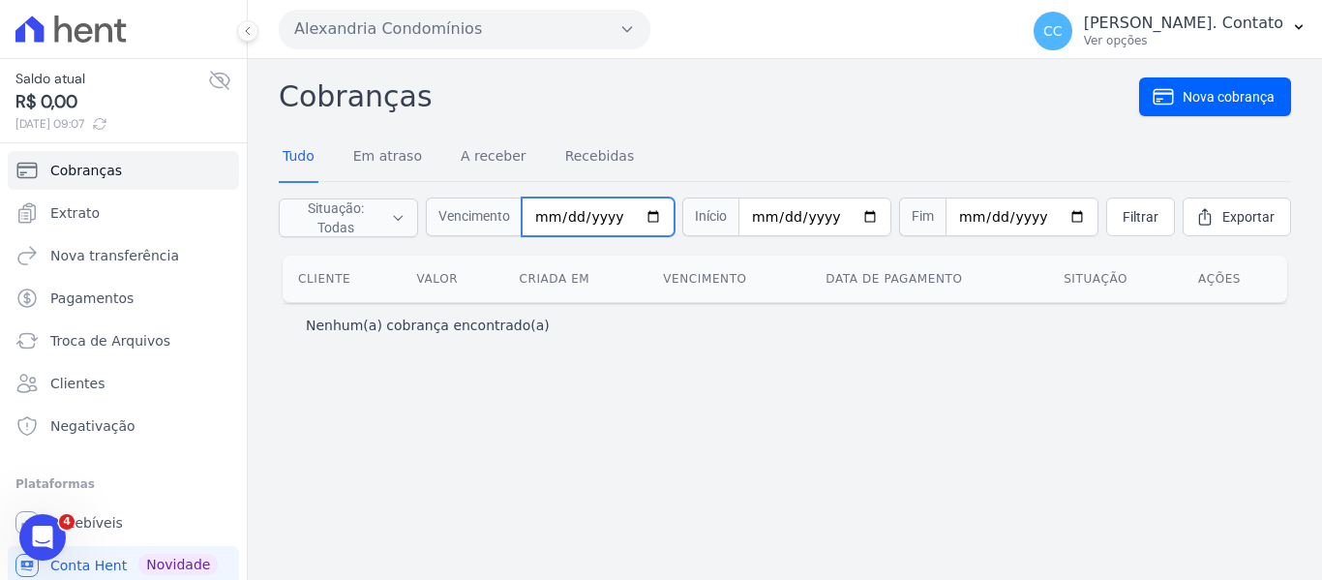
click at [541, 217] on input "date" at bounding box center [598, 216] width 153 height 39
type input "2025-08-01"
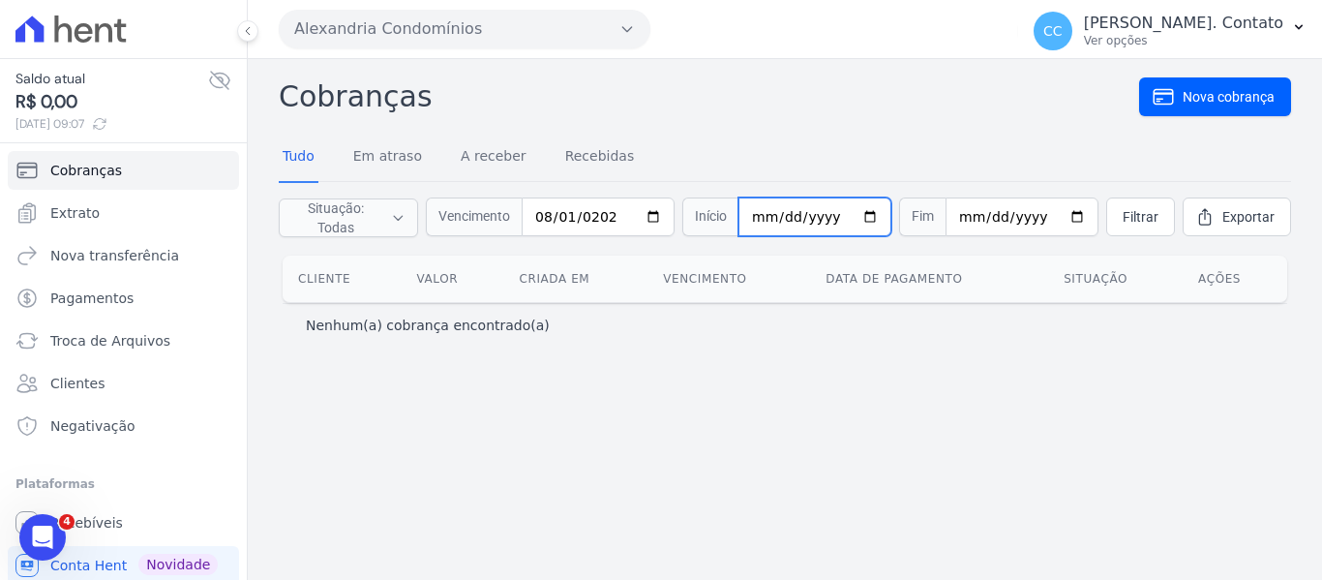
click at [776, 209] on input "date" at bounding box center [815, 216] width 153 height 39
click at [757, 215] on input "date" at bounding box center [815, 216] width 153 height 39
type input "2025-08-01"
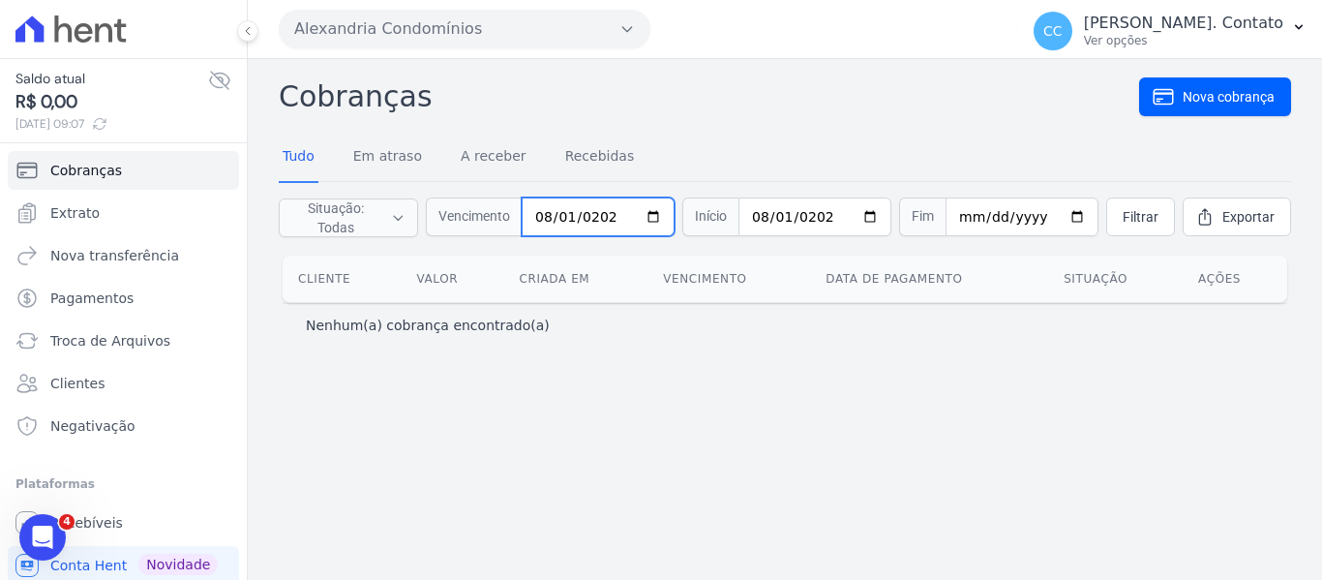
click at [567, 220] on input "2025-08-01" at bounding box center [598, 216] width 153 height 39
type input "[DATE]"
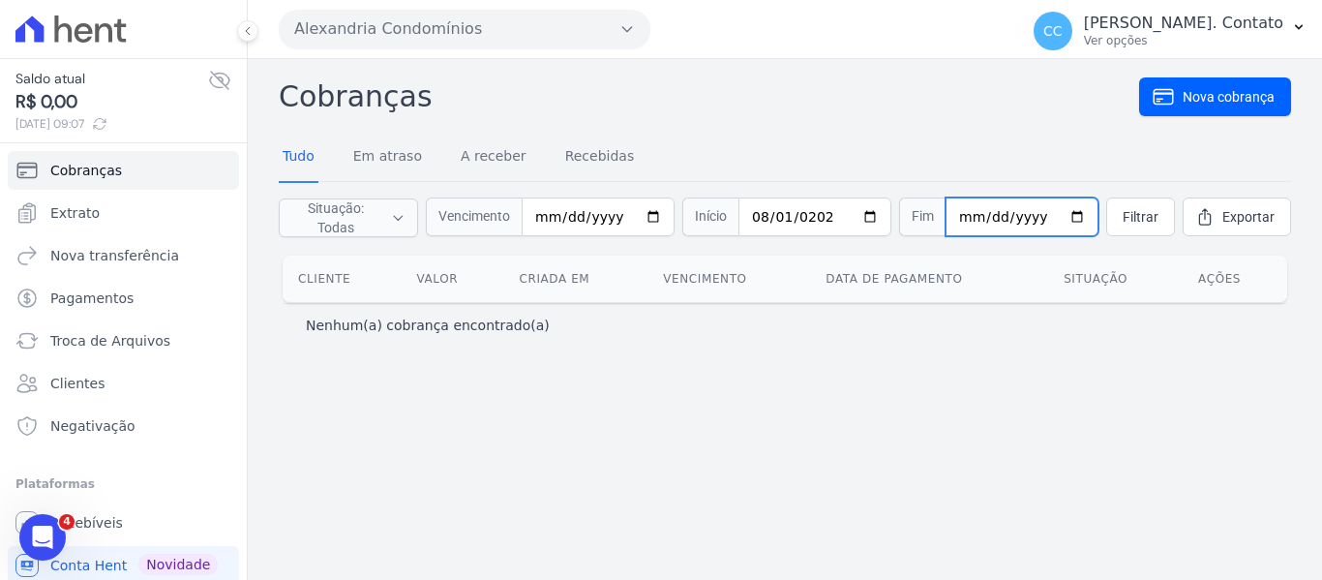
click at [963, 214] on input "date" at bounding box center [1022, 216] width 153 height 39
type input "[DATE]"
click at [1141, 215] on link "Filtrar" at bounding box center [1140, 216] width 69 height 39
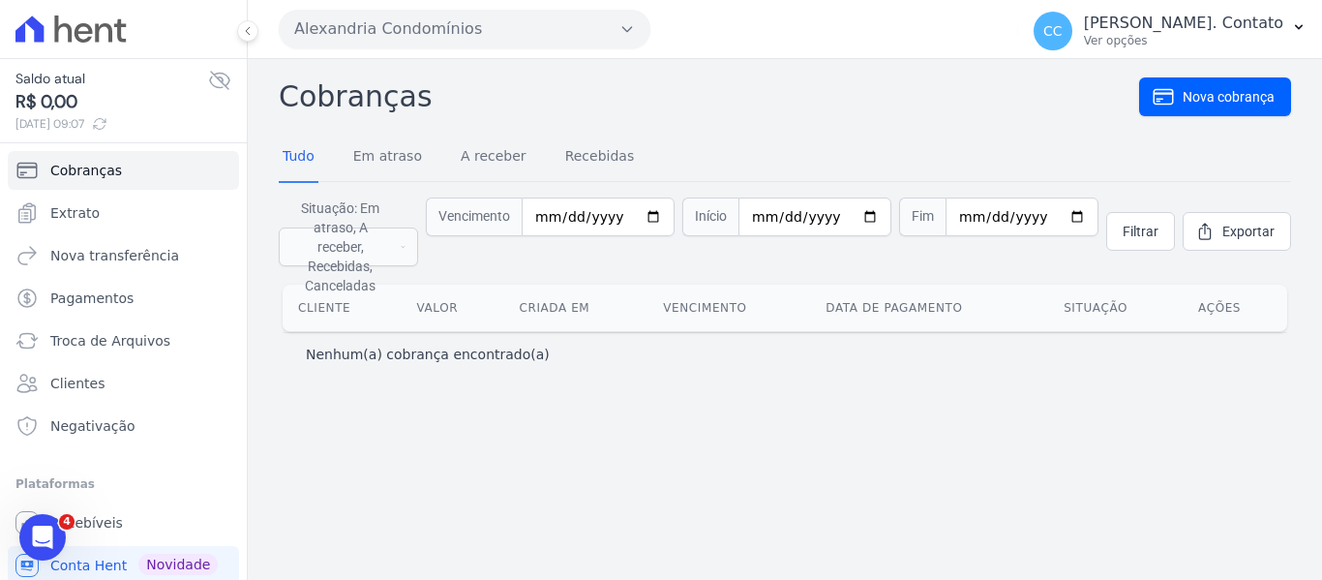
click at [111, 113] on span "R$ 0,00" at bounding box center [111, 102] width 193 height 26
click at [94, 524] on span "Recebíveis" at bounding box center [86, 522] width 73 height 19
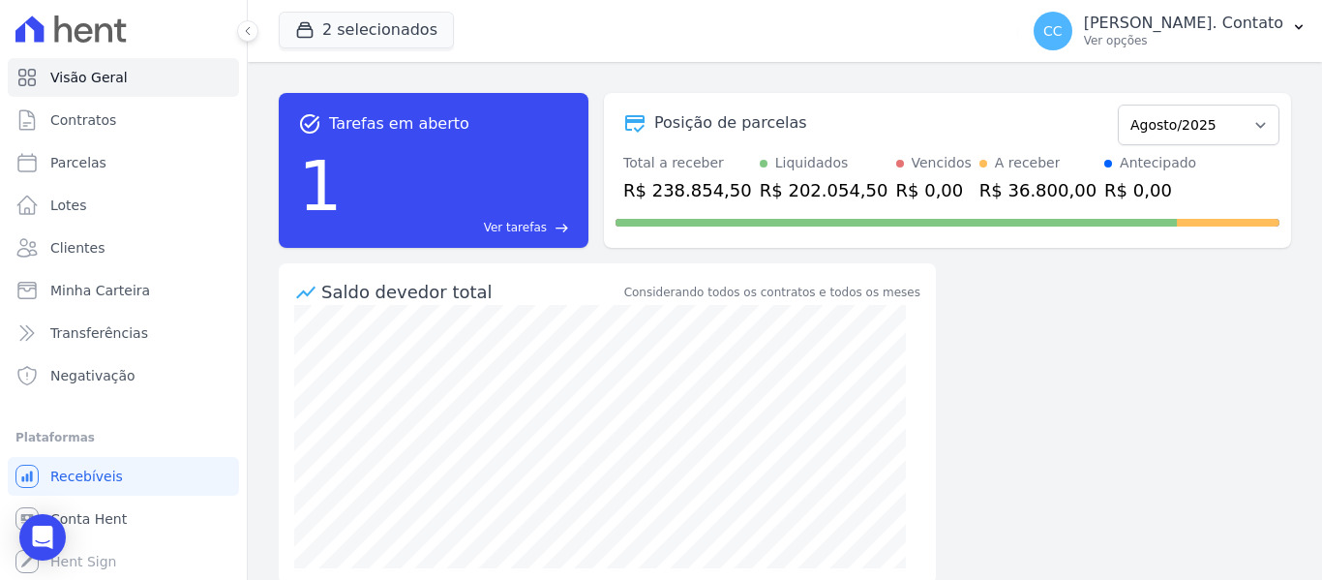
drag, startPoint x: 828, startPoint y: 187, endPoint x: 786, endPoint y: 188, distance: 41.6
click at [826, 187] on div "R$ 202.054,50" at bounding box center [824, 190] width 129 height 26
click at [780, 188] on div "R$ 202.054,50" at bounding box center [824, 190] width 129 height 26
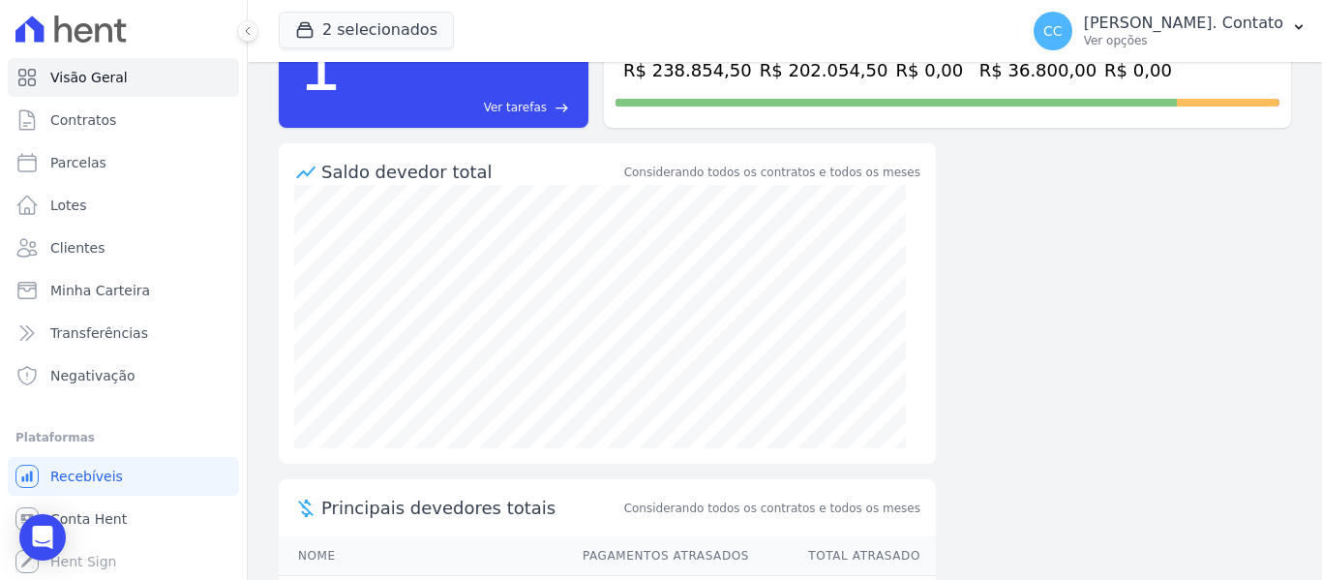
scroll to position [304, 0]
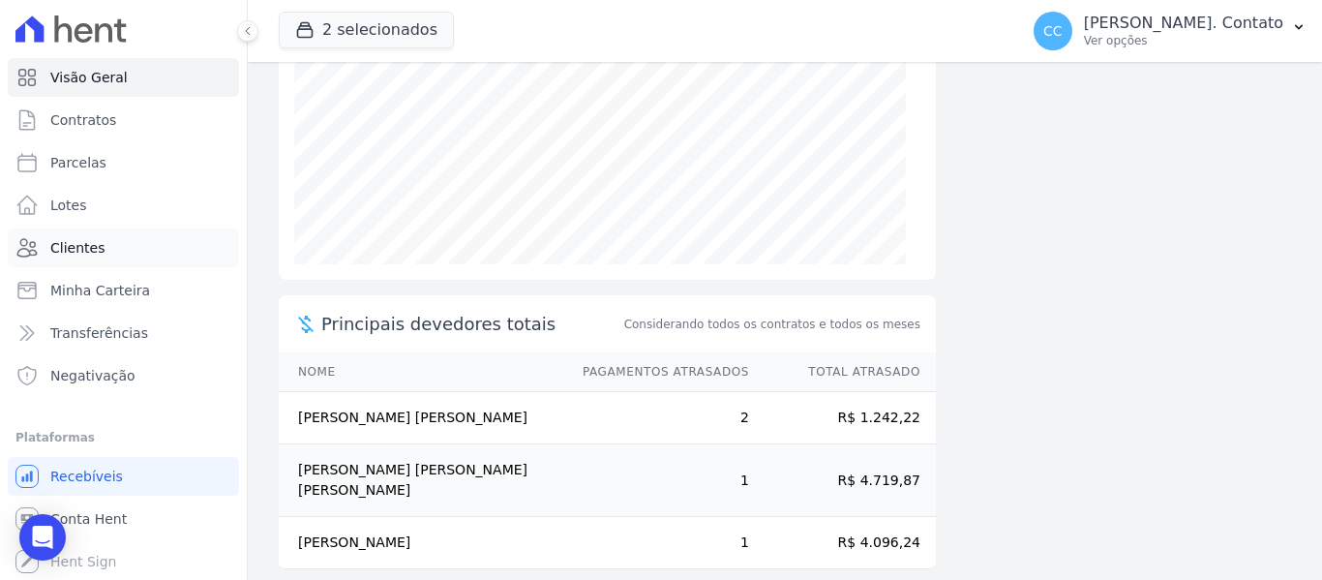
click at [126, 254] on link "Clientes" at bounding box center [123, 247] width 231 height 39
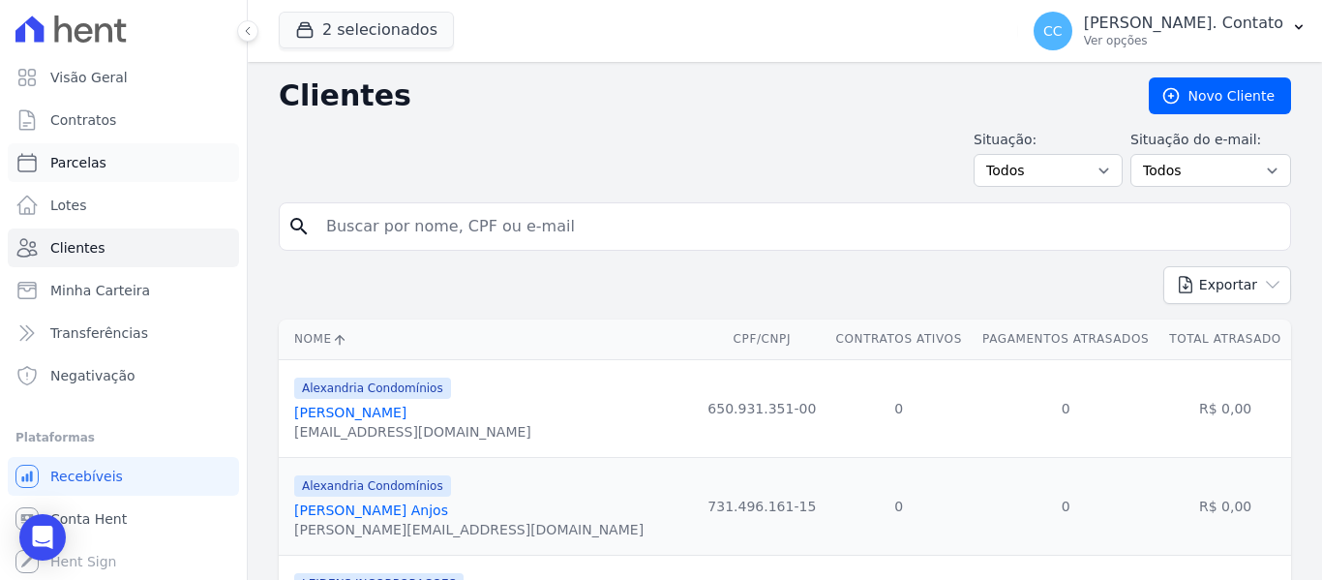
click at [85, 174] on link "Parcelas" at bounding box center [123, 162] width 231 height 39
select select
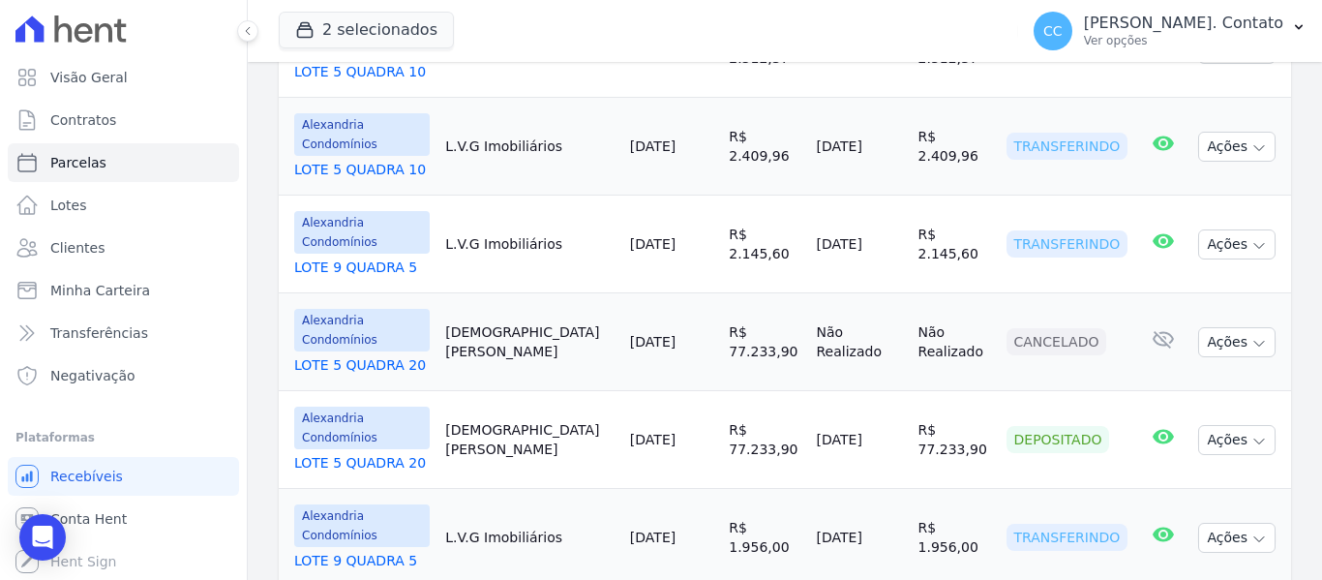
scroll to position [1065, 0]
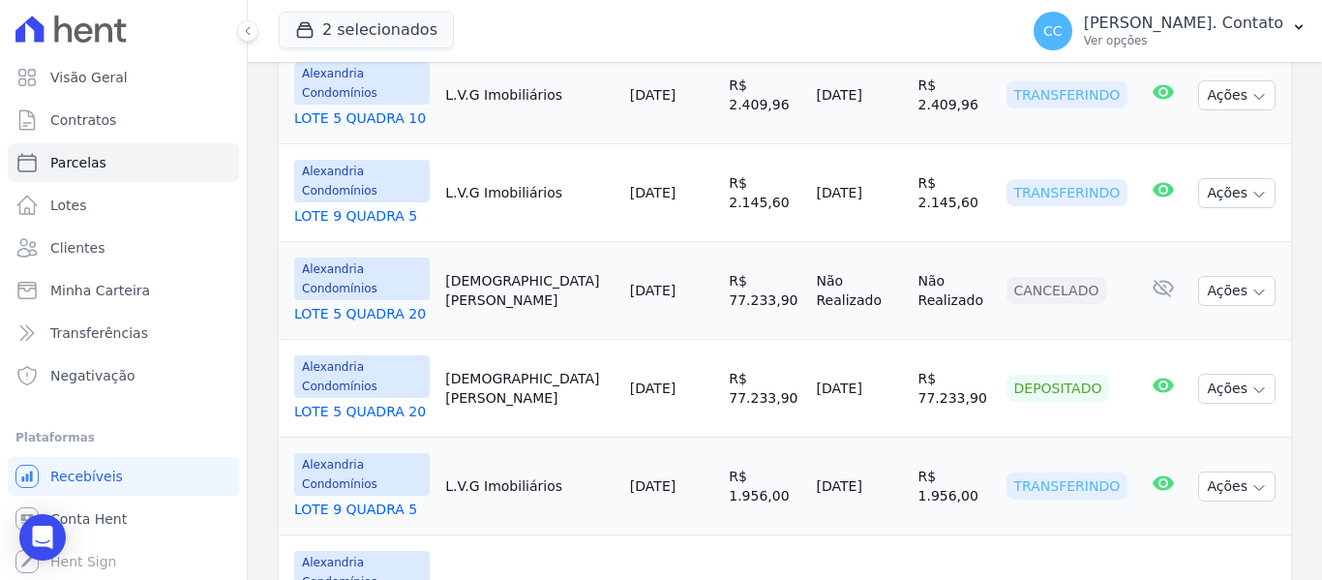
click at [373, 499] on link "LOTE 9 QUADRA 5" at bounding box center [362, 508] width 136 height 19
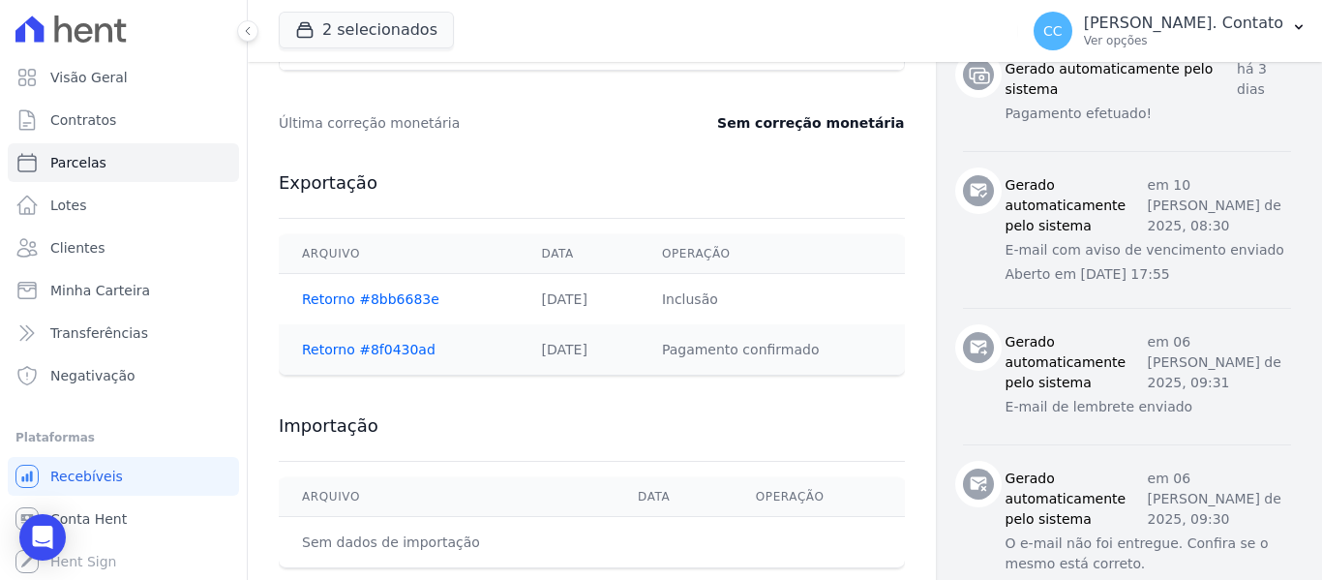
scroll to position [955, 0]
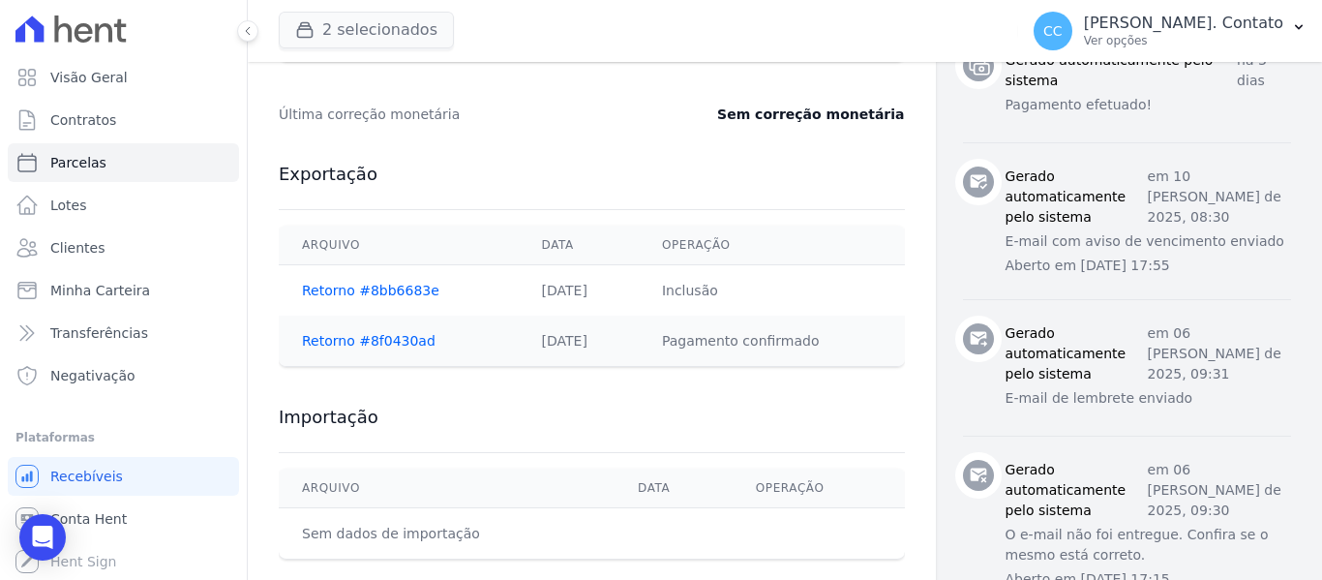
select select
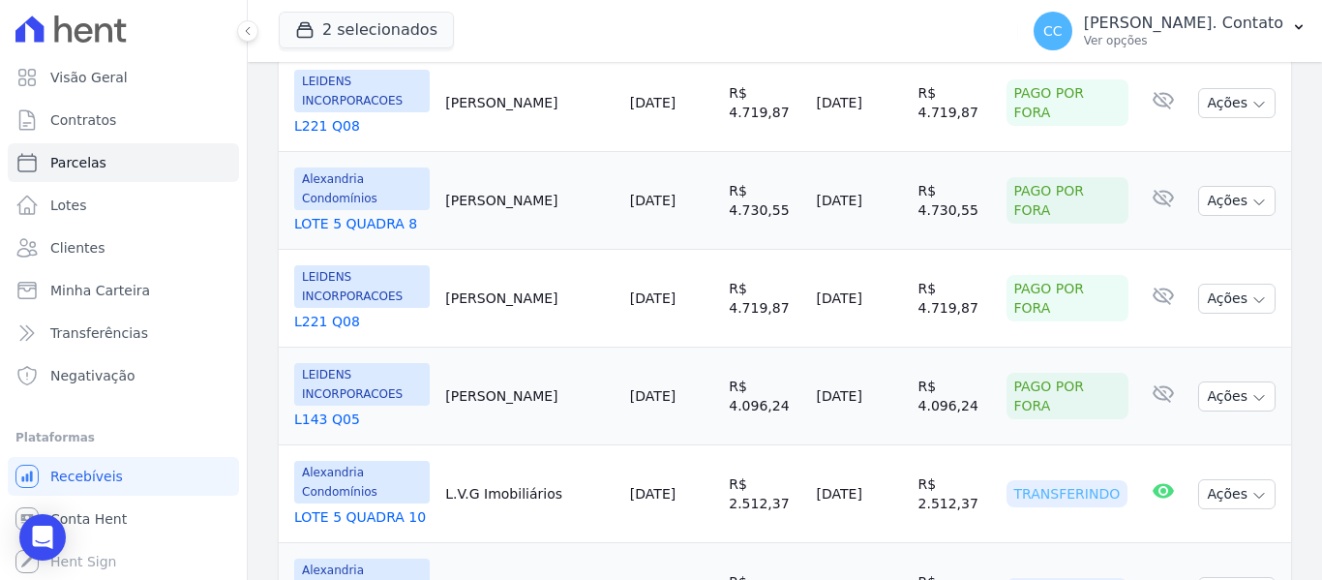
scroll to position [581, 0]
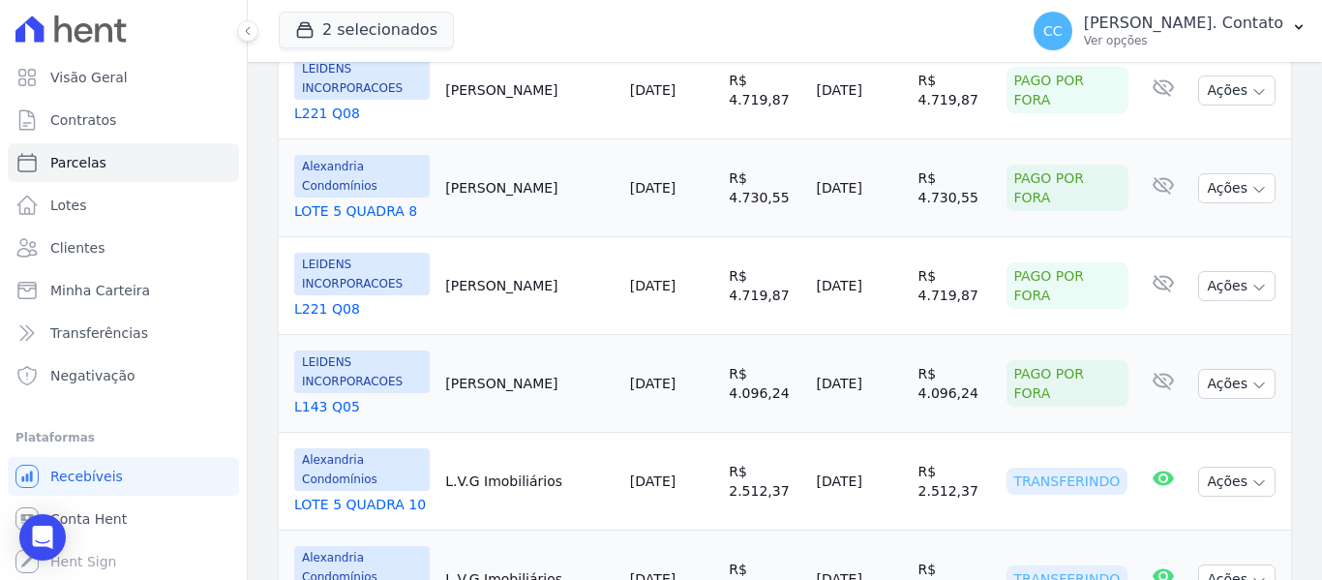
click at [361, 495] on link "LOTE 5 QUADRA 10" at bounding box center [362, 504] width 136 height 19
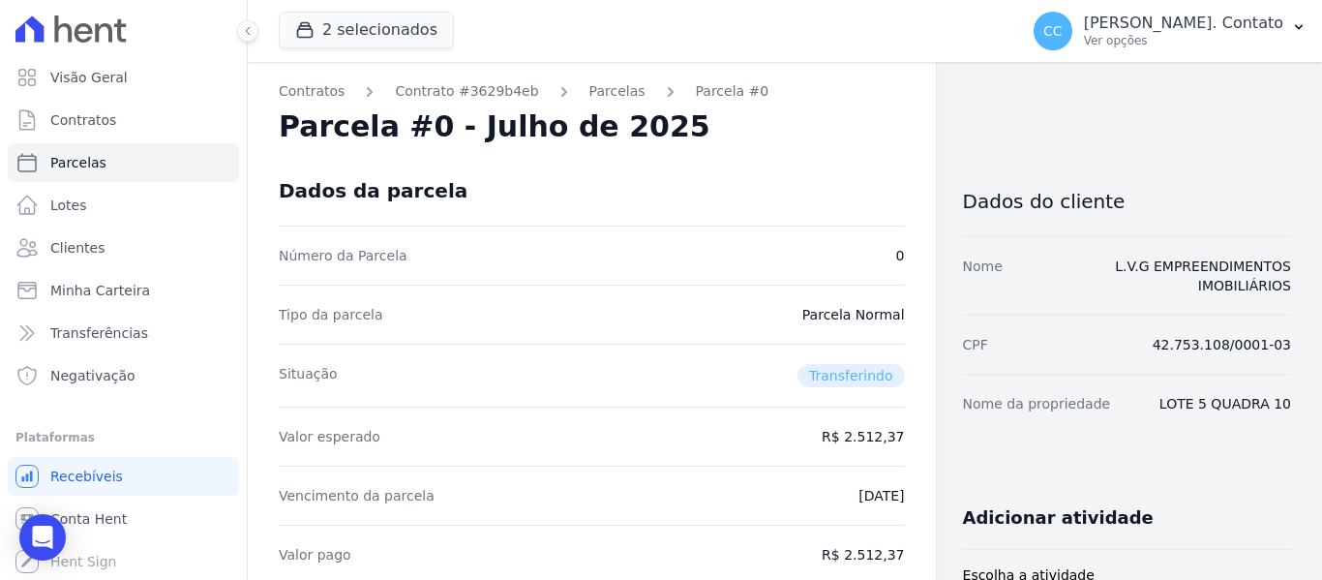
select select
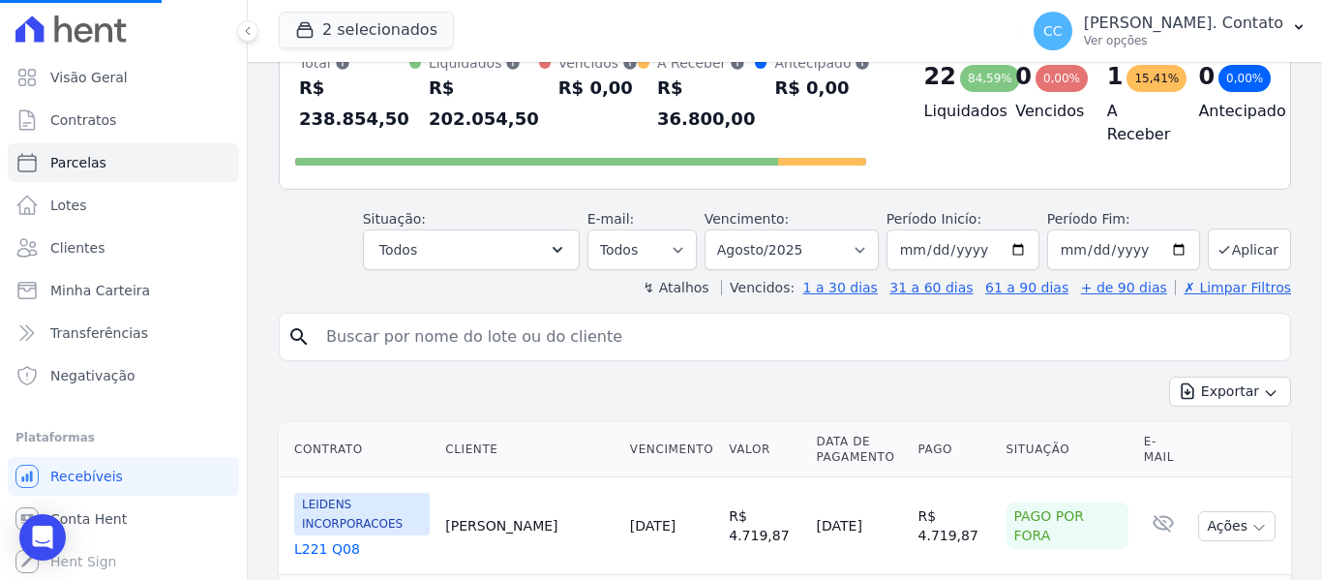
scroll to position [581, 0]
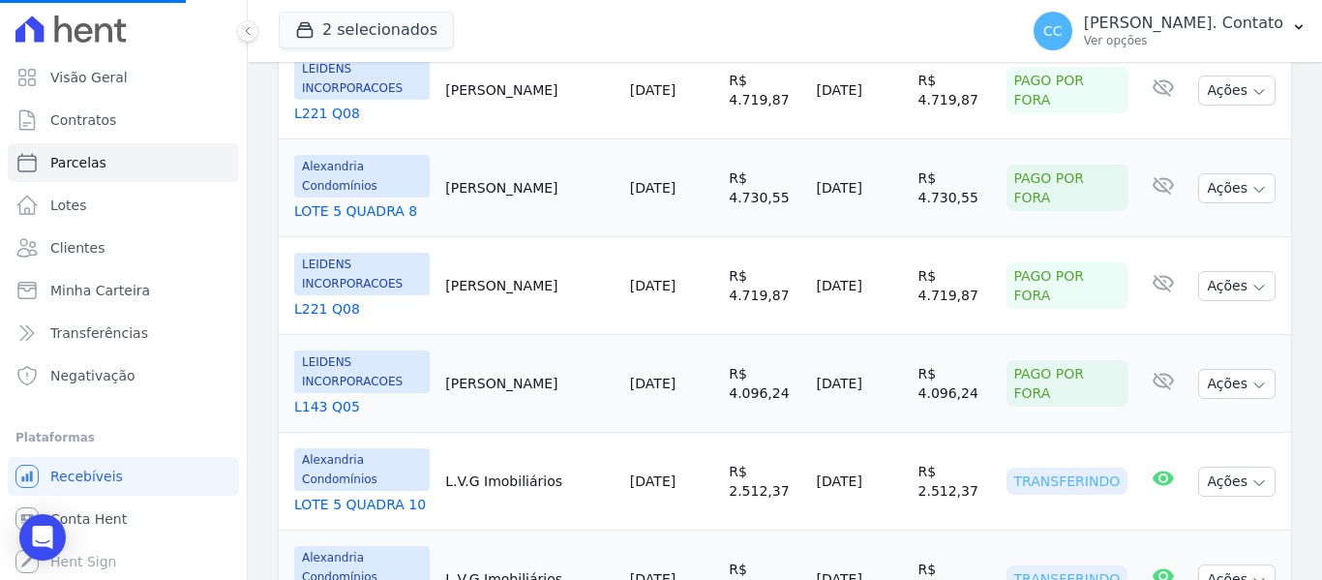
select select
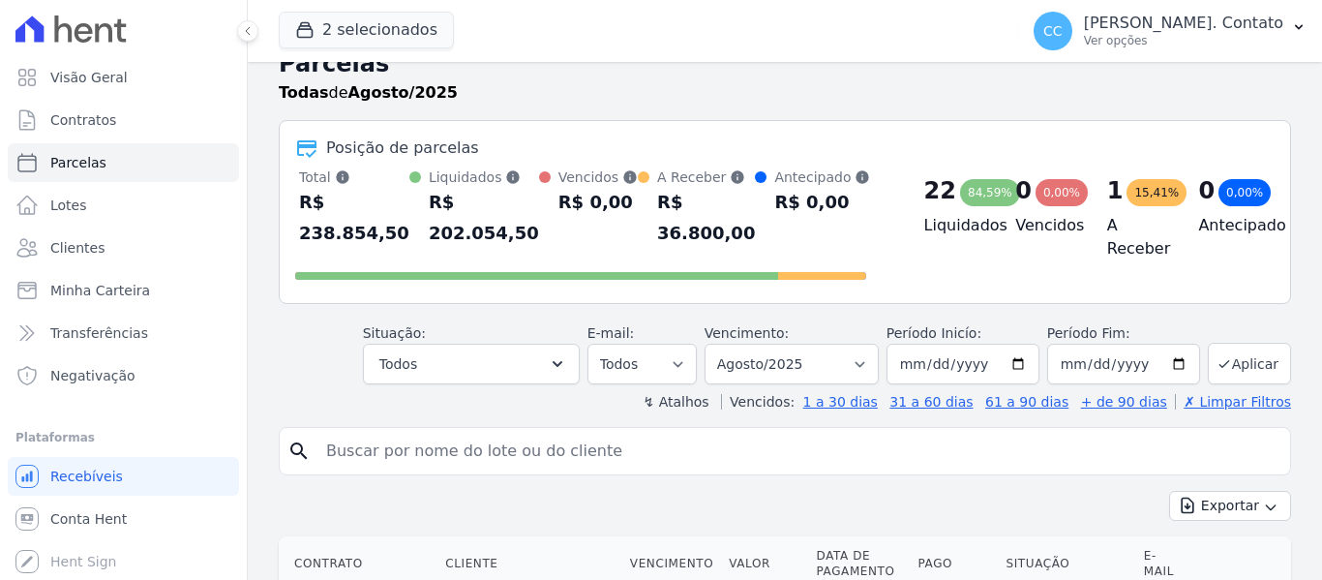
scroll to position [0, 0]
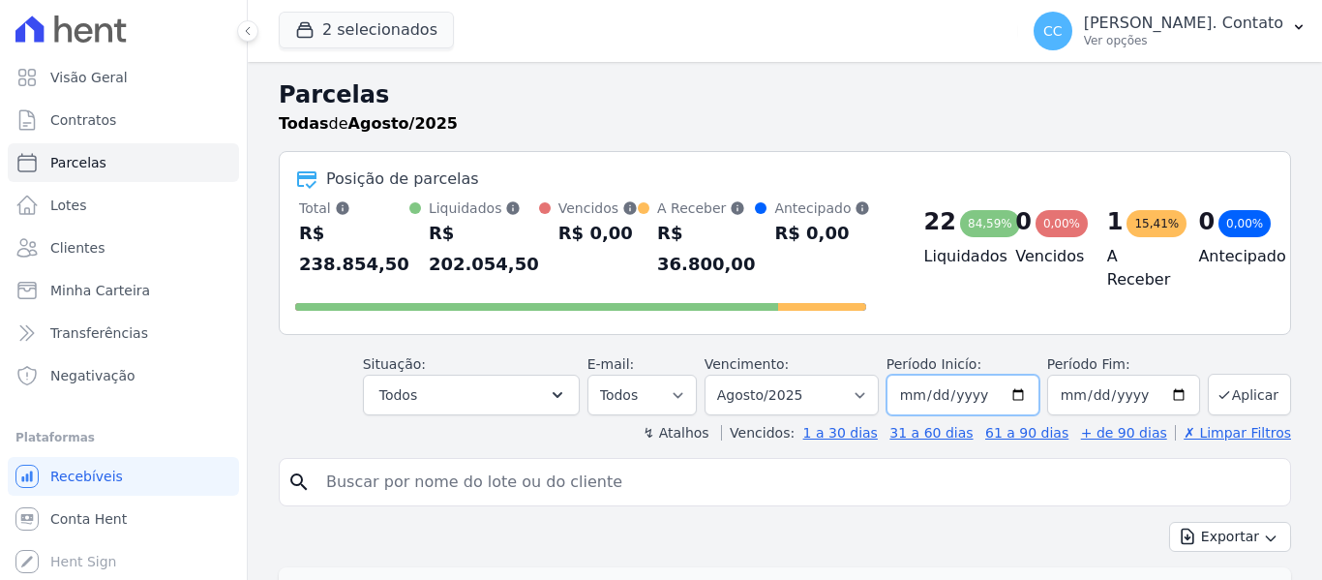
click at [1014, 400] on input "2025-08-01" at bounding box center [963, 395] width 153 height 41
type input "[DATE]"
click at [1220, 397] on icon "submit" at bounding box center [1224, 394] width 9 height 7
select select
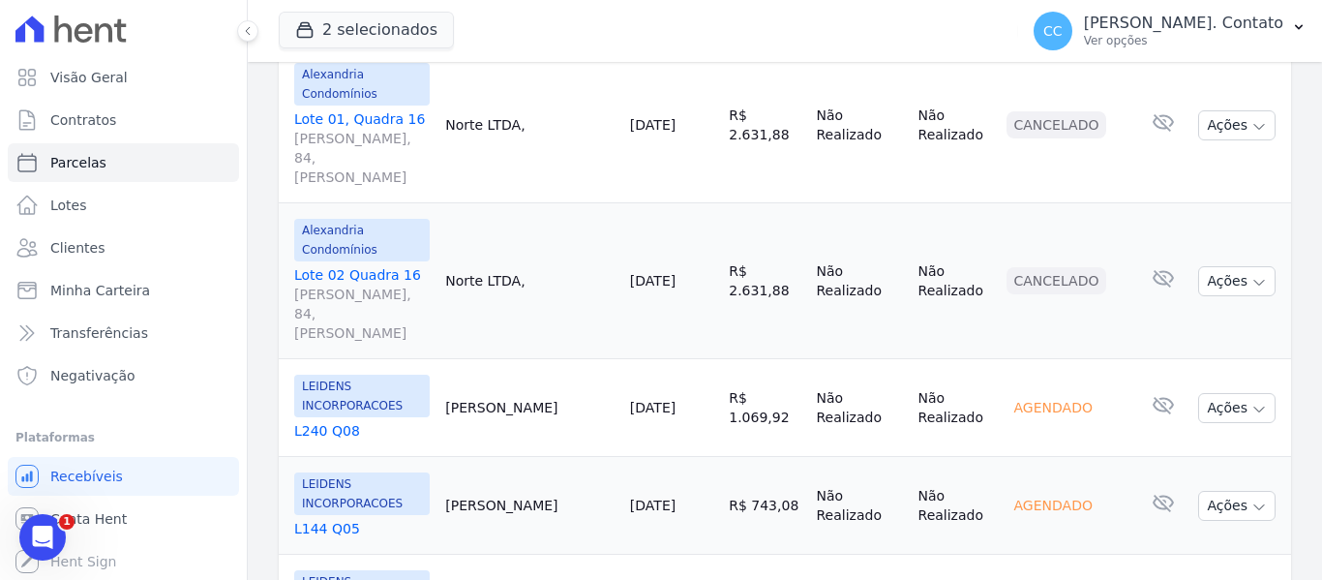
scroll to position [968, 0]
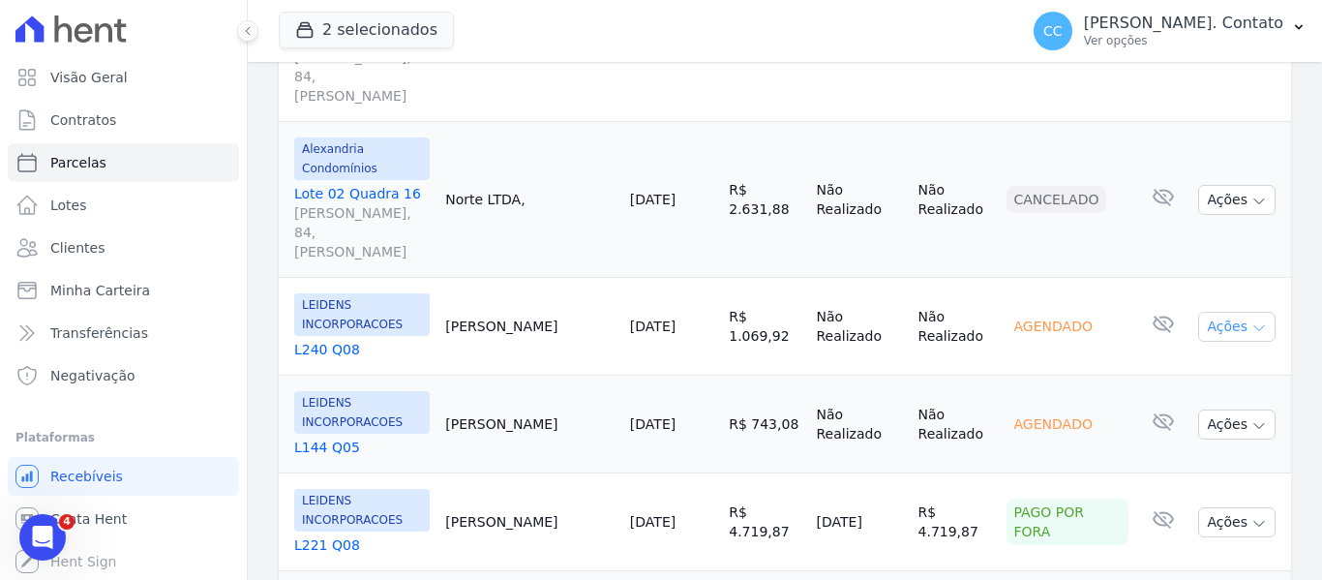
click at [1226, 312] on button "Ações" at bounding box center [1236, 327] width 77 height 30
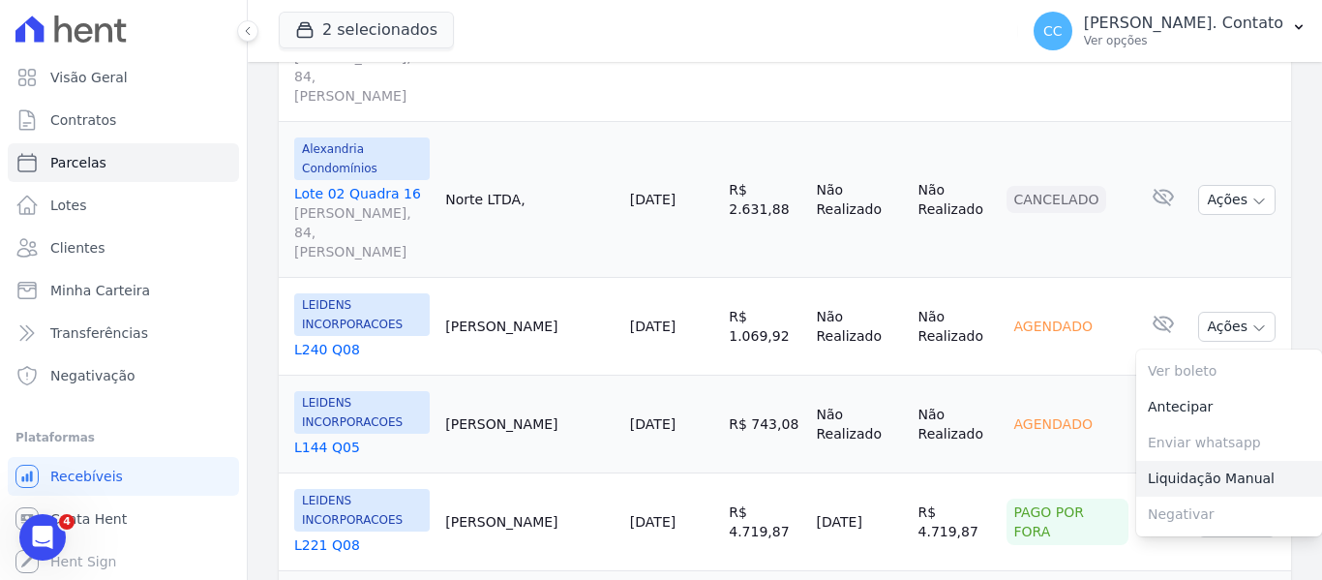
click at [1180, 461] on link "Liquidação Manual" at bounding box center [1229, 479] width 186 height 36
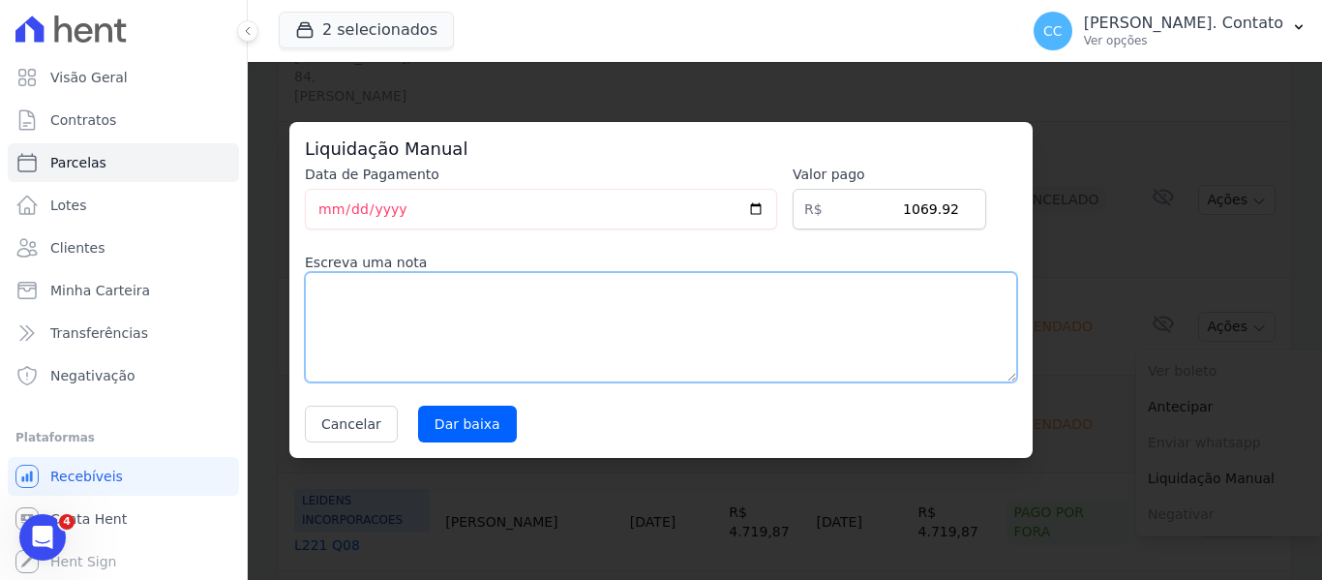
click at [554, 309] on textarea at bounding box center [661, 327] width 712 height 110
type textarea "pago por fora"
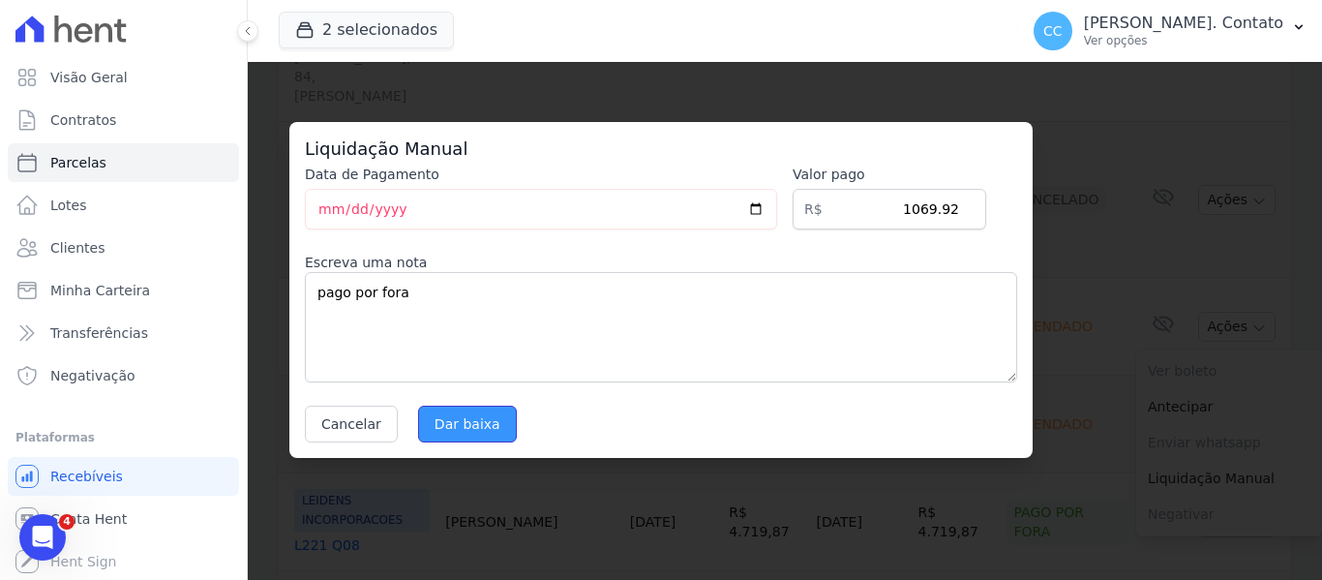
drag, startPoint x: 440, startPoint y: 427, endPoint x: 481, endPoint y: 424, distance: 40.8
click at [441, 427] on input "Dar baixa" at bounding box center [467, 424] width 99 height 37
select select
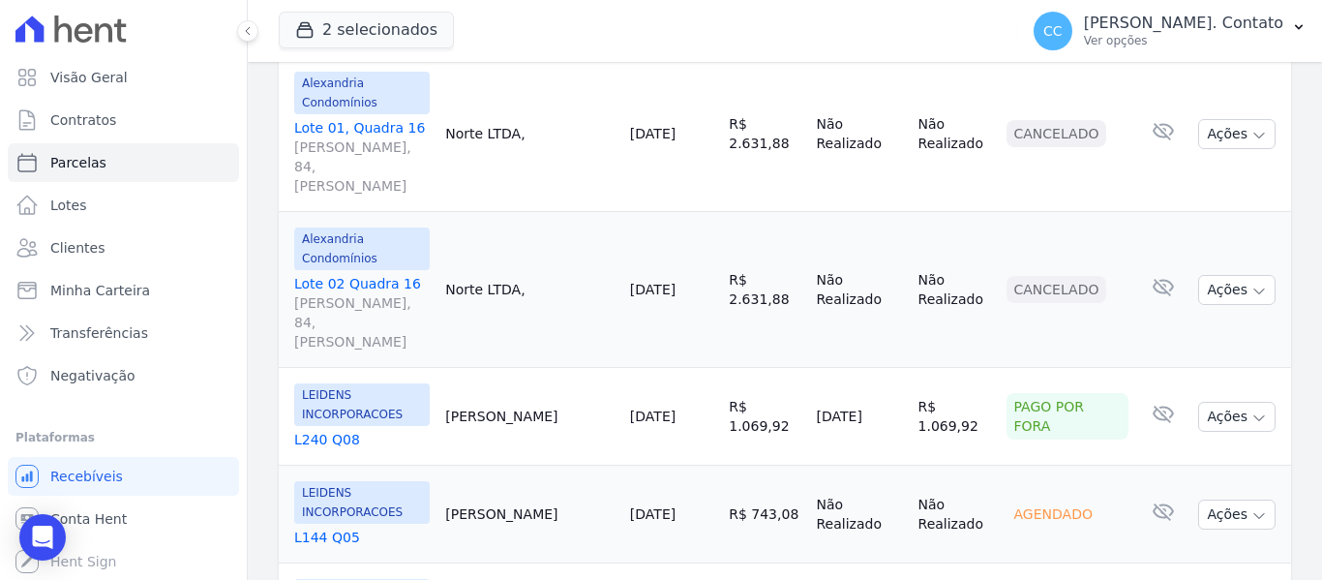
scroll to position [968, 0]
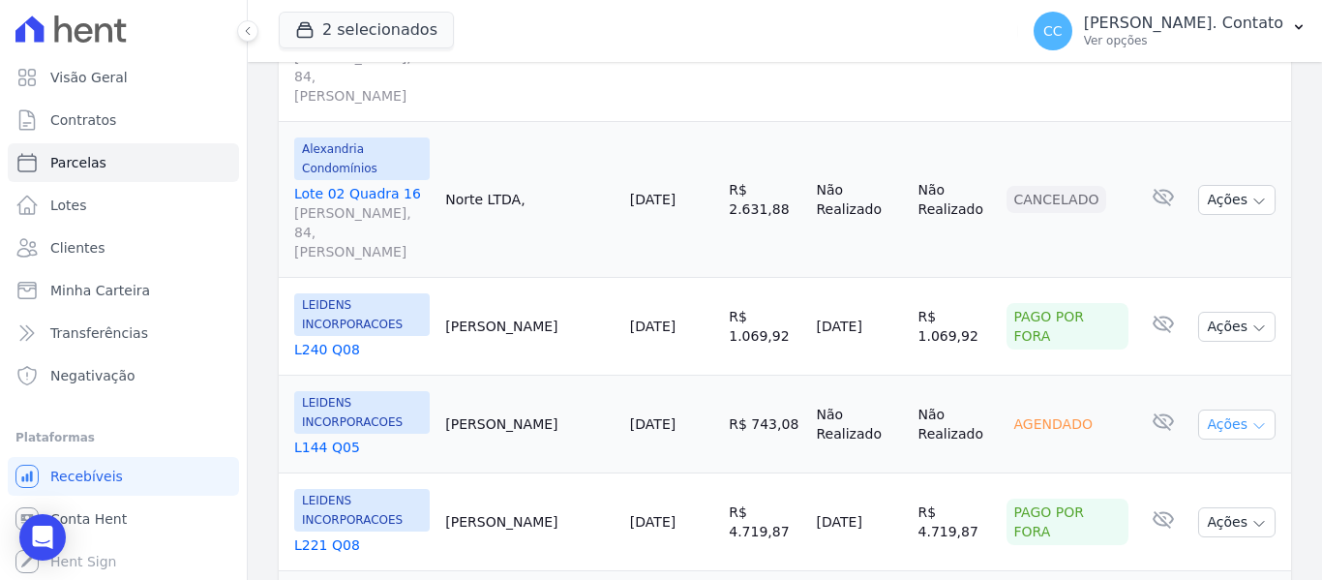
click at [1231, 409] on button "Ações" at bounding box center [1236, 424] width 77 height 30
click at [1195, 559] on link "Liquidação Manual" at bounding box center [1229, 577] width 186 height 36
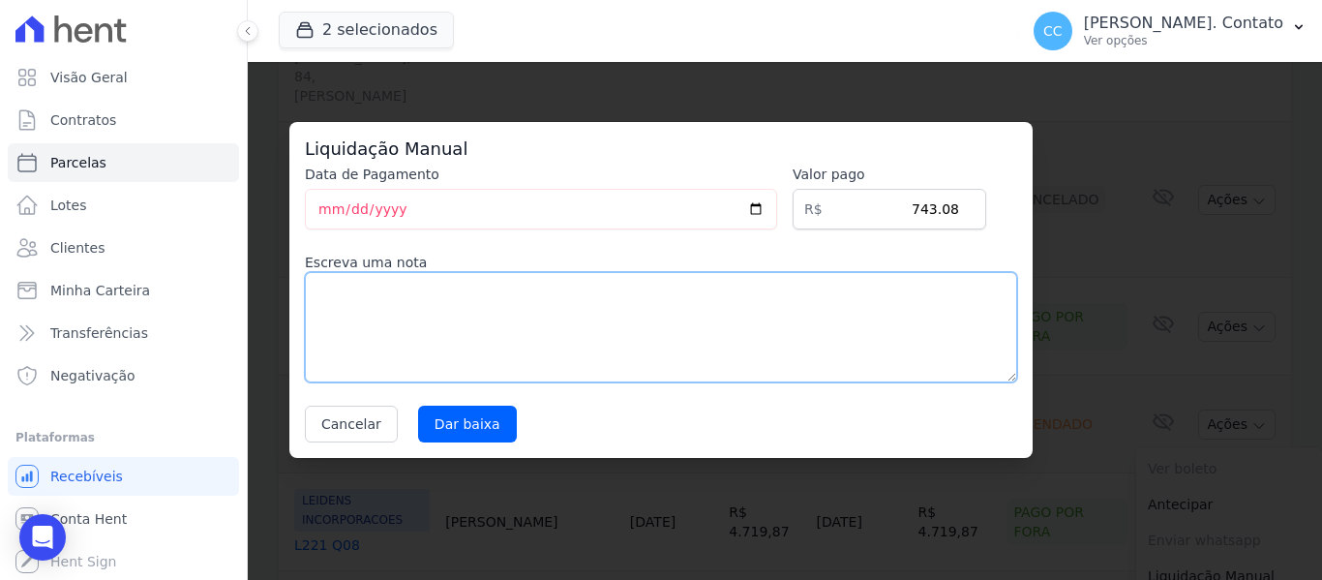
click at [454, 326] on textarea at bounding box center [661, 327] width 712 height 110
type textarea "pago por fora"
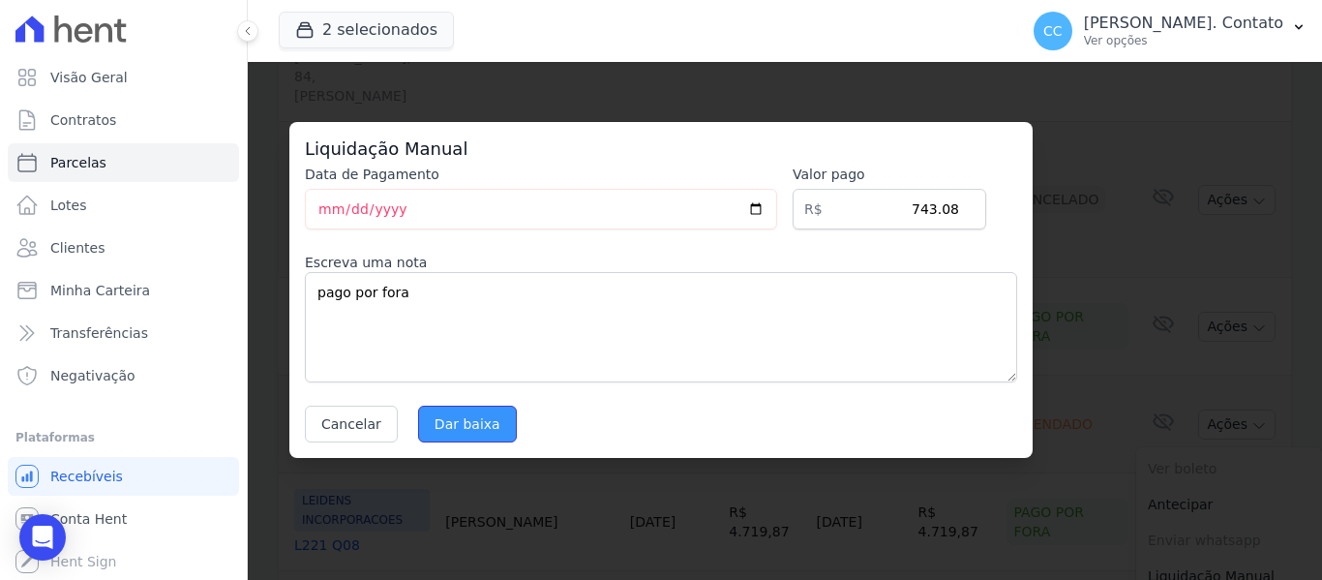
click at [497, 434] on input "Dar baixa" at bounding box center [467, 424] width 99 height 37
select select
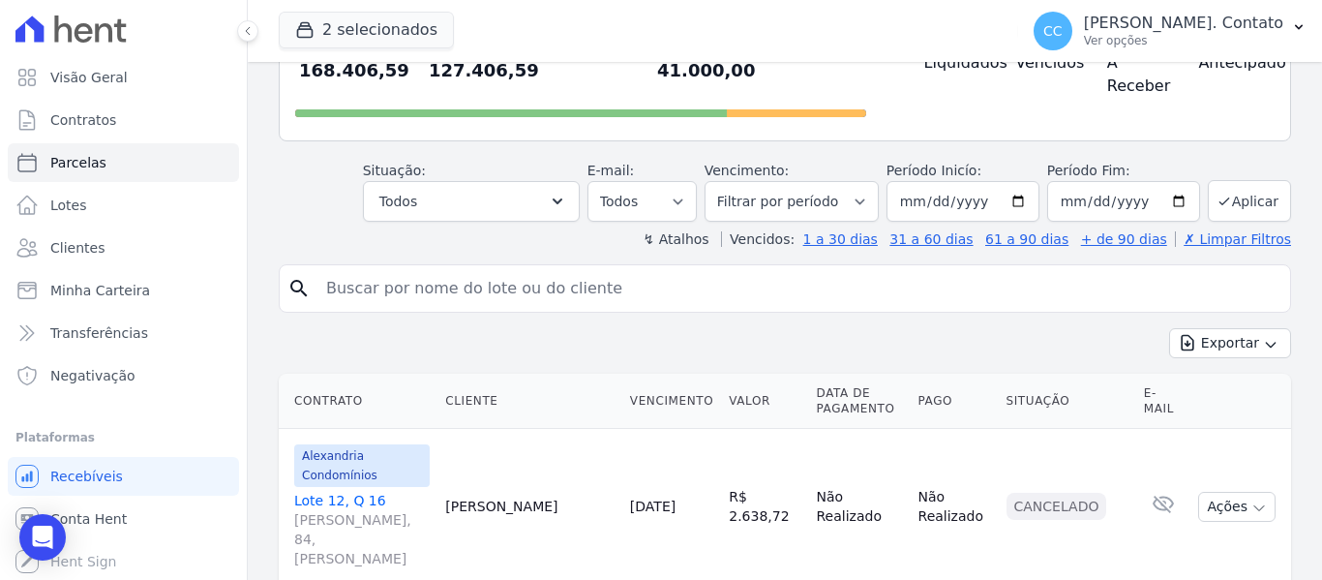
scroll to position [97, 0]
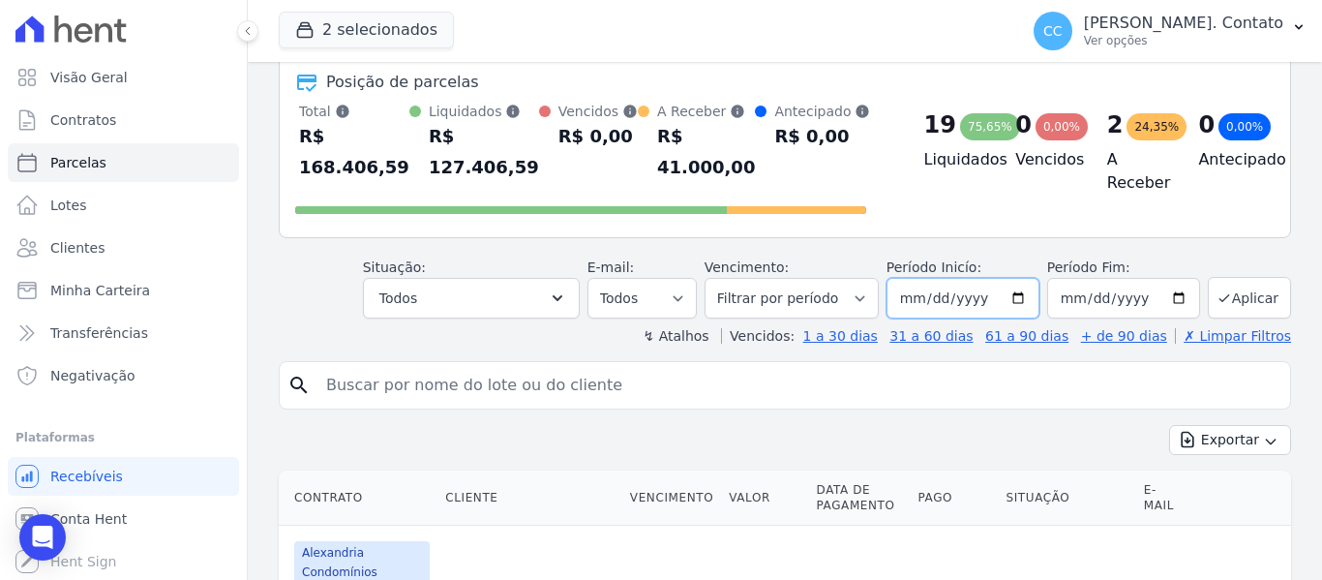
click at [1021, 278] on input "[DATE]" at bounding box center [963, 298] width 153 height 41
click at [989, 207] on div "Posição de parcelas Total [PERSON_NAME] parcelas pagas, vencidas, em aberto e a…" at bounding box center [785, 146] width 1012 height 184
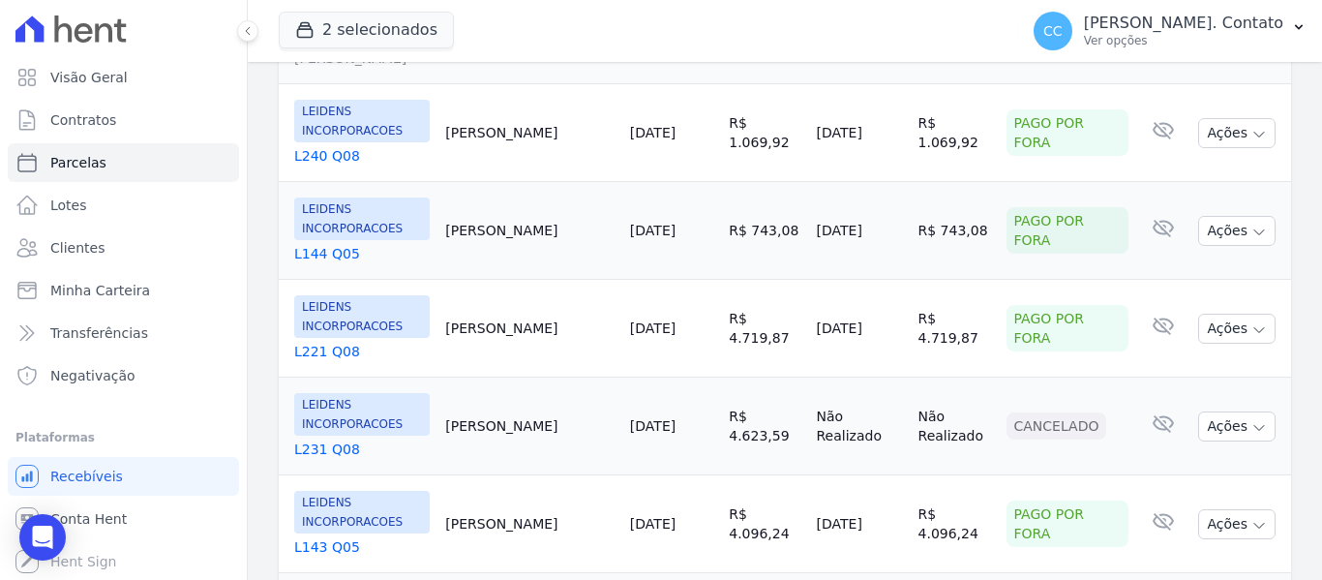
scroll to position [1258, 0]
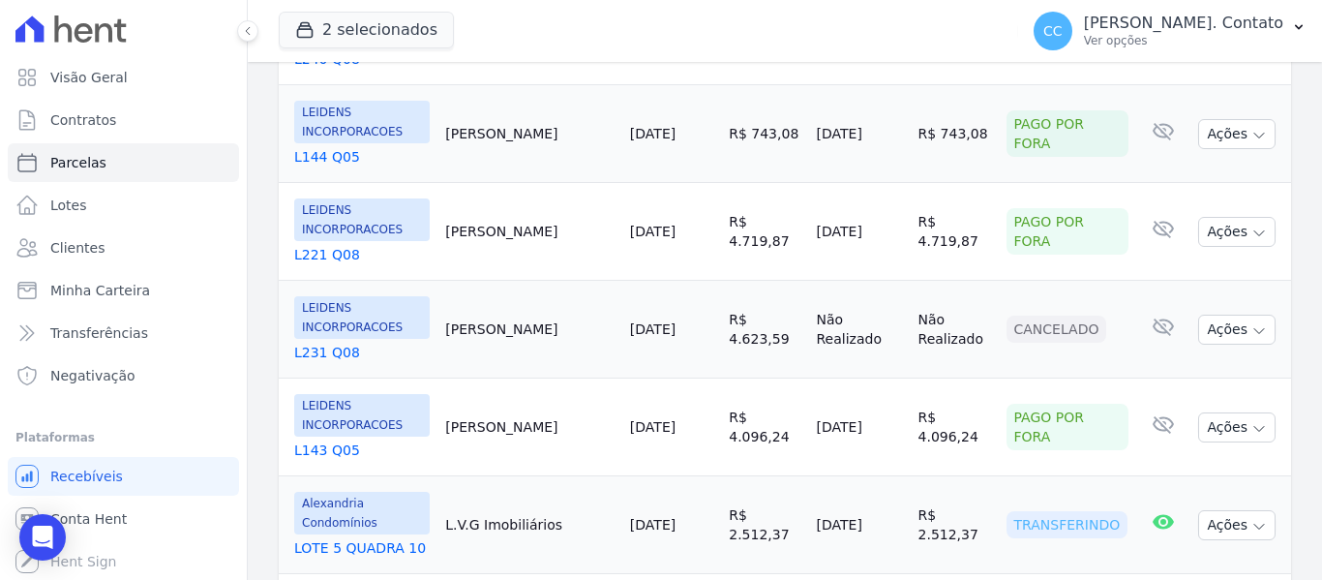
click at [348, 538] on link "LOTE 5 QUADRA 10" at bounding box center [362, 547] width 136 height 19
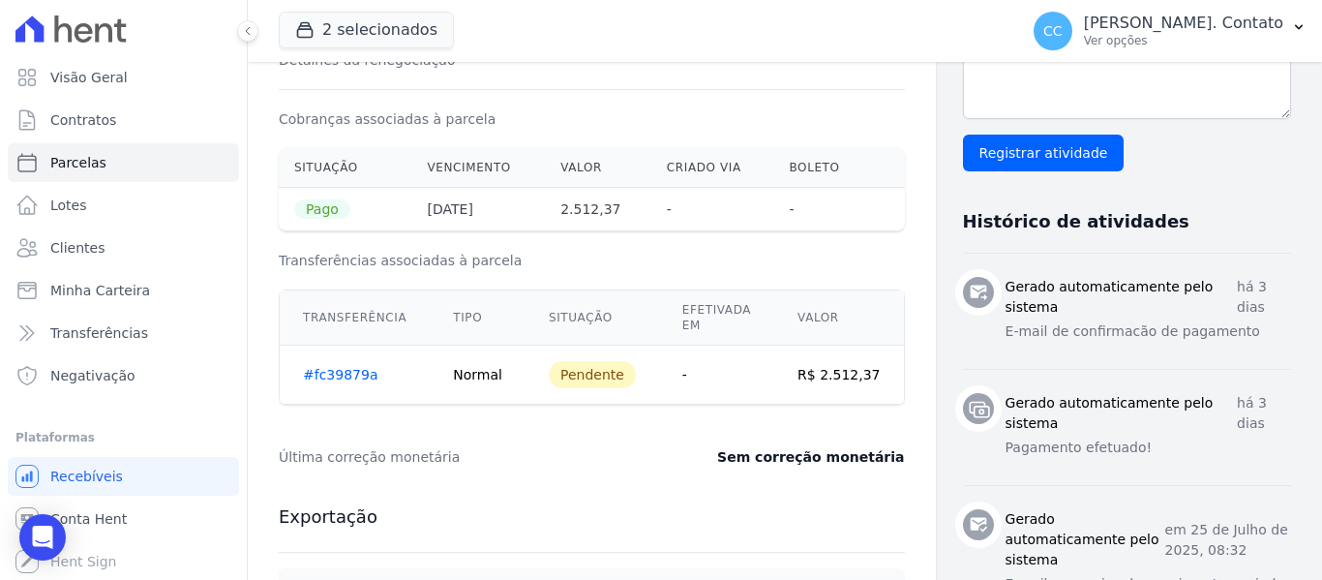
scroll to position [678, 0]
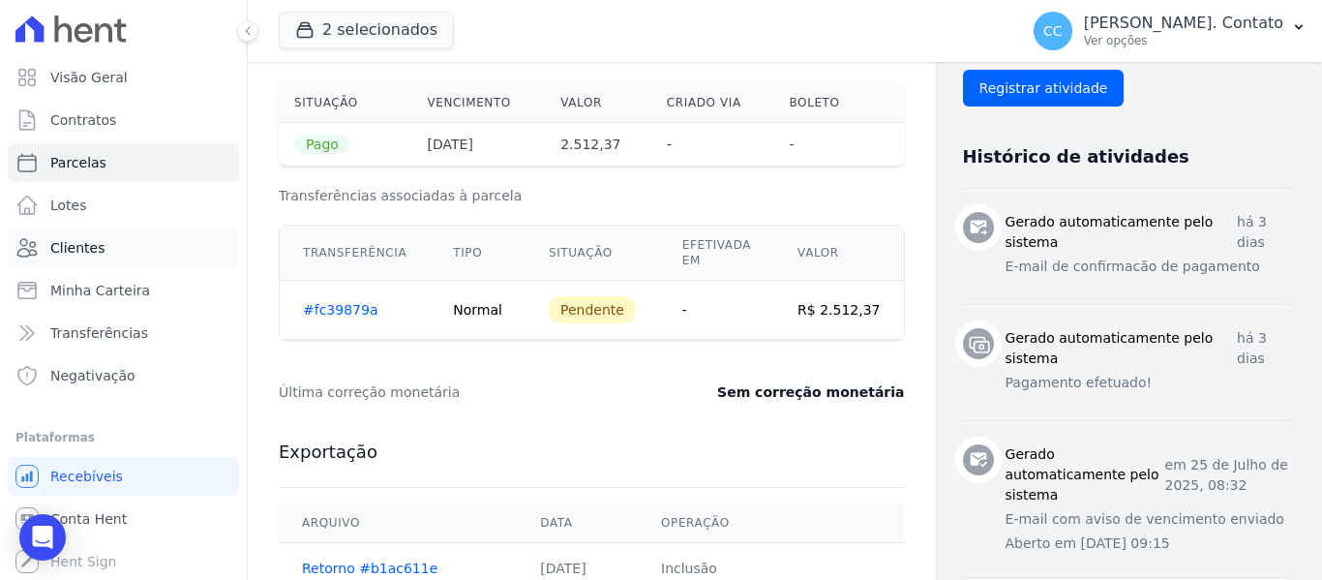
click at [73, 232] on link "Clientes" at bounding box center [123, 247] width 231 height 39
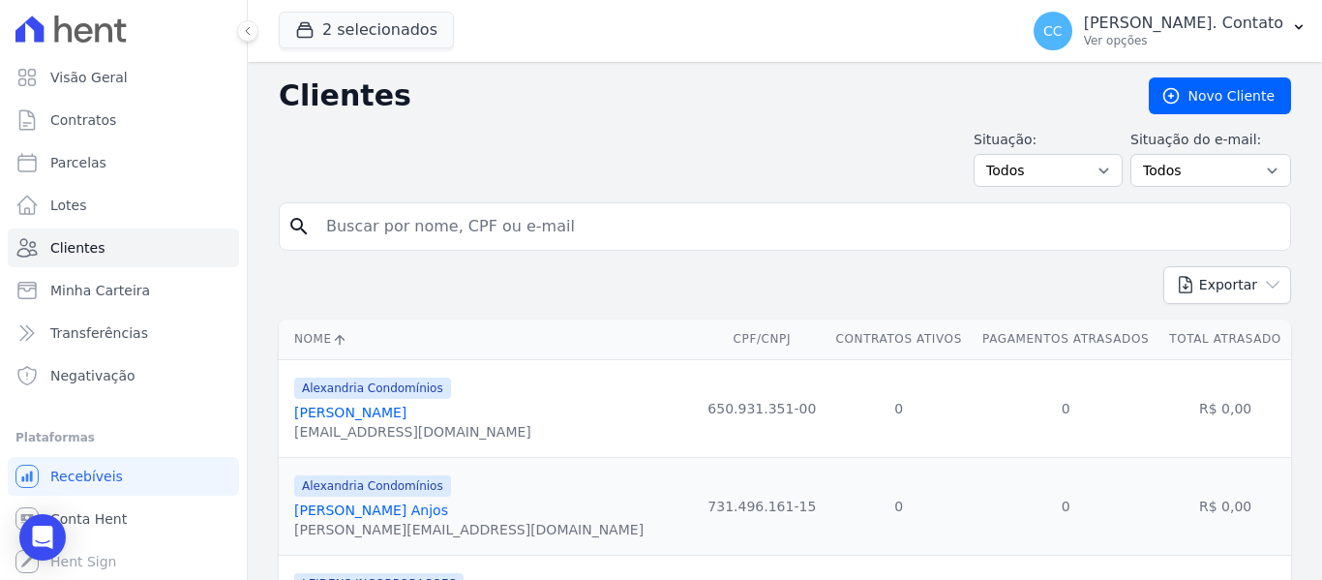
click at [396, 234] on input "search" at bounding box center [799, 226] width 968 height 39
type input "L.V.G"
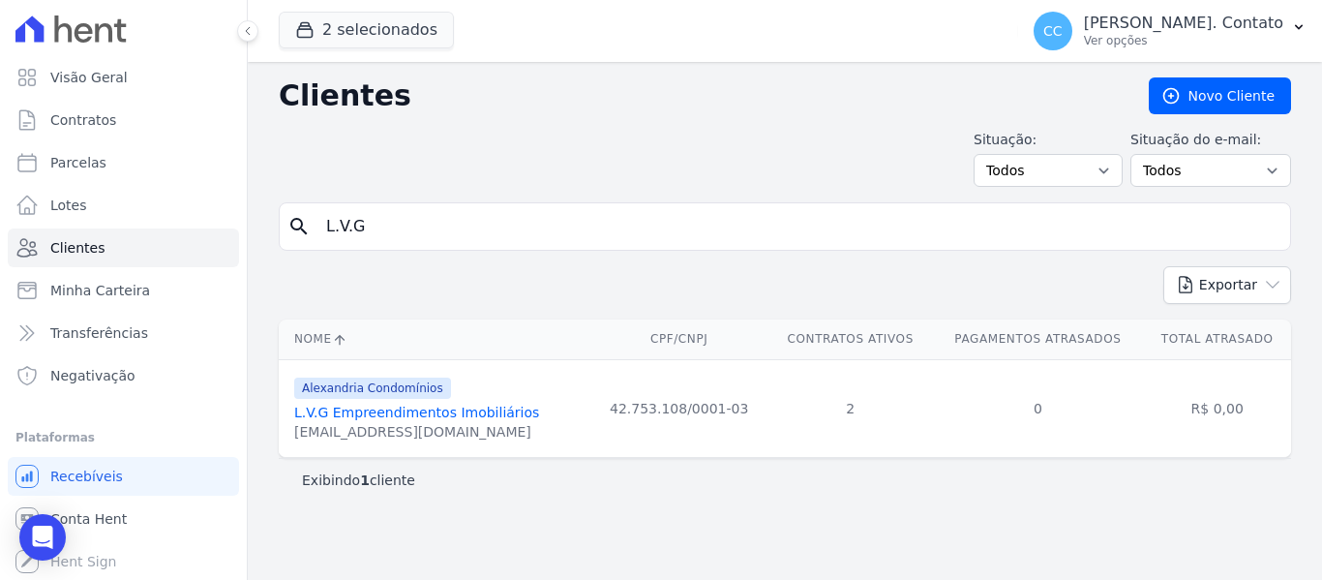
click at [414, 417] on link "L.V.G Empreendimentos Imobiliários" at bounding box center [416, 412] width 245 height 15
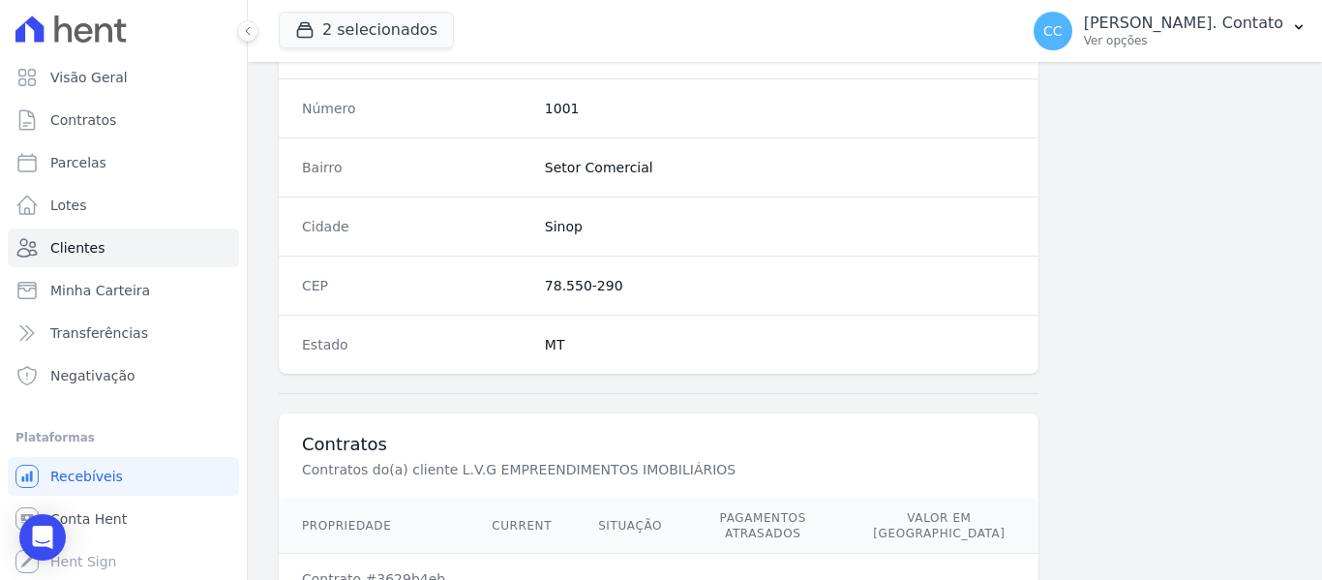
scroll to position [1320, 0]
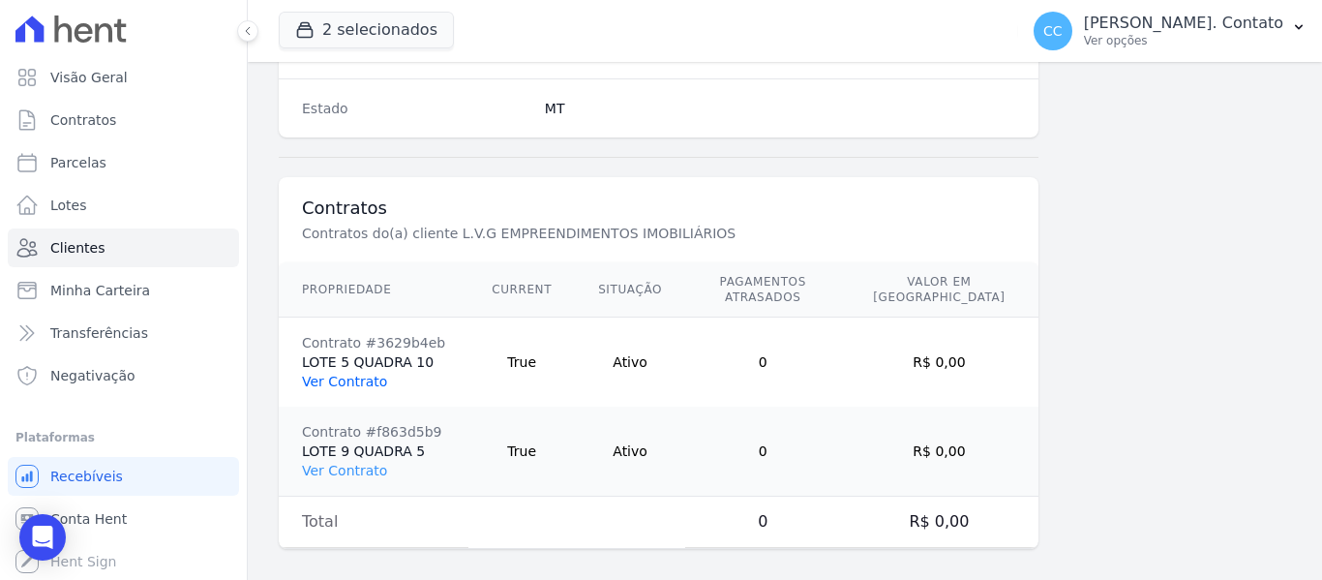
click at [365, 374] on link "Ver Contrato" at bounding box center [344, 381] width 85 height 15
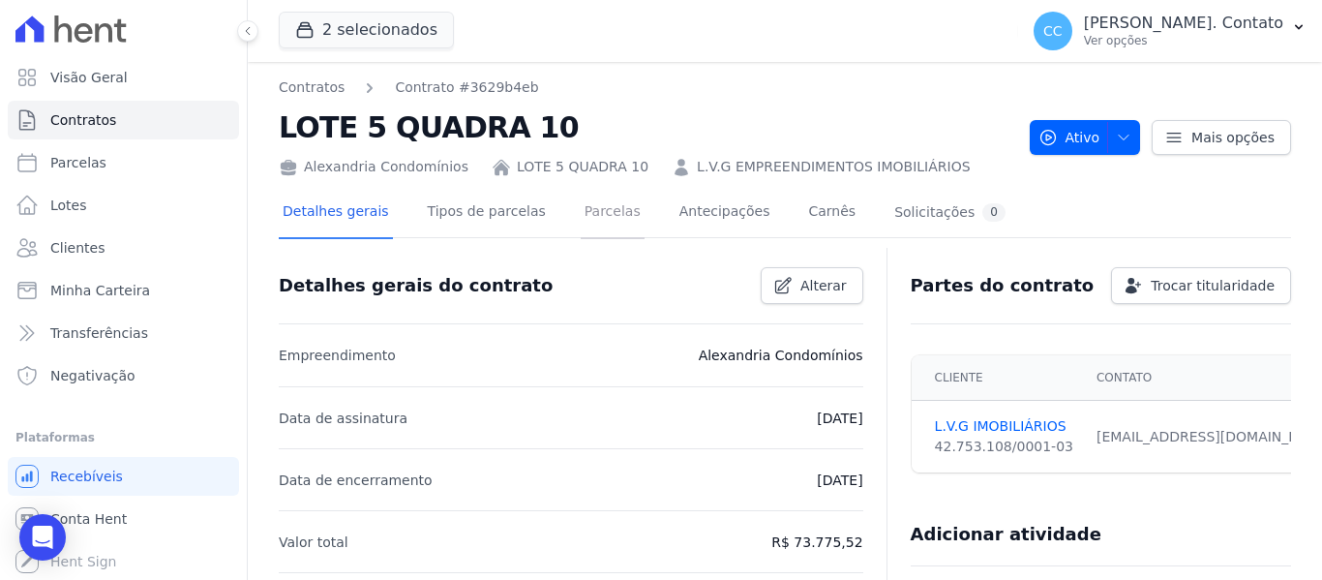
click at [602, 210] on link "Parcelas" at bounding box center [613, 213] width 64 height 51
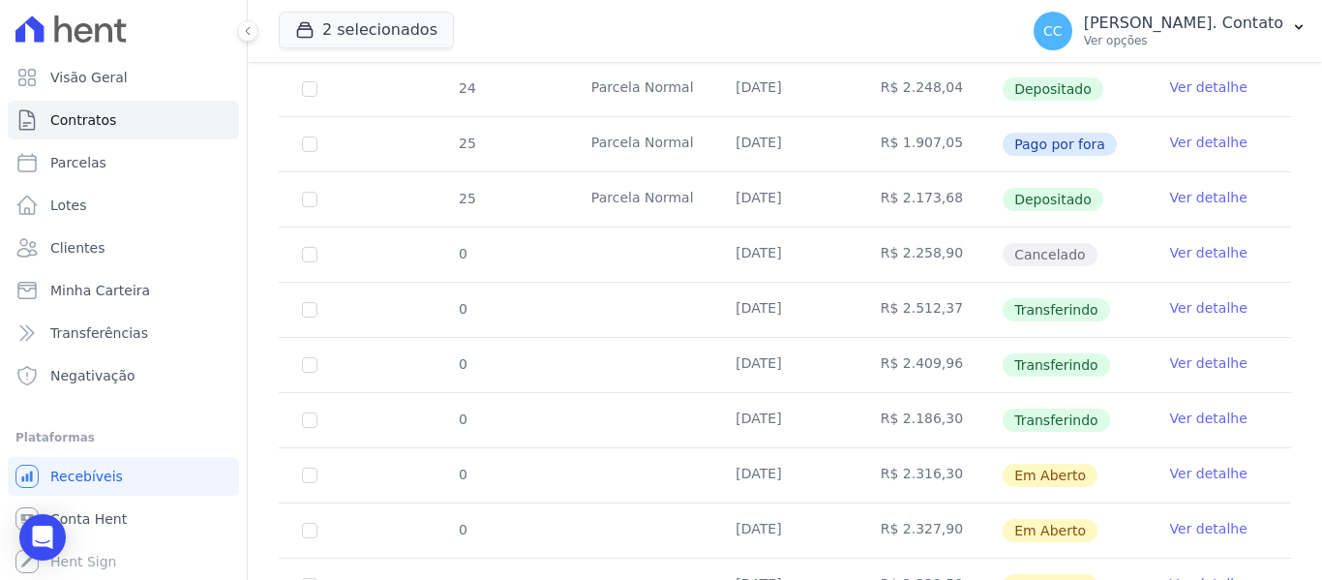
scroll to position [581, 0]
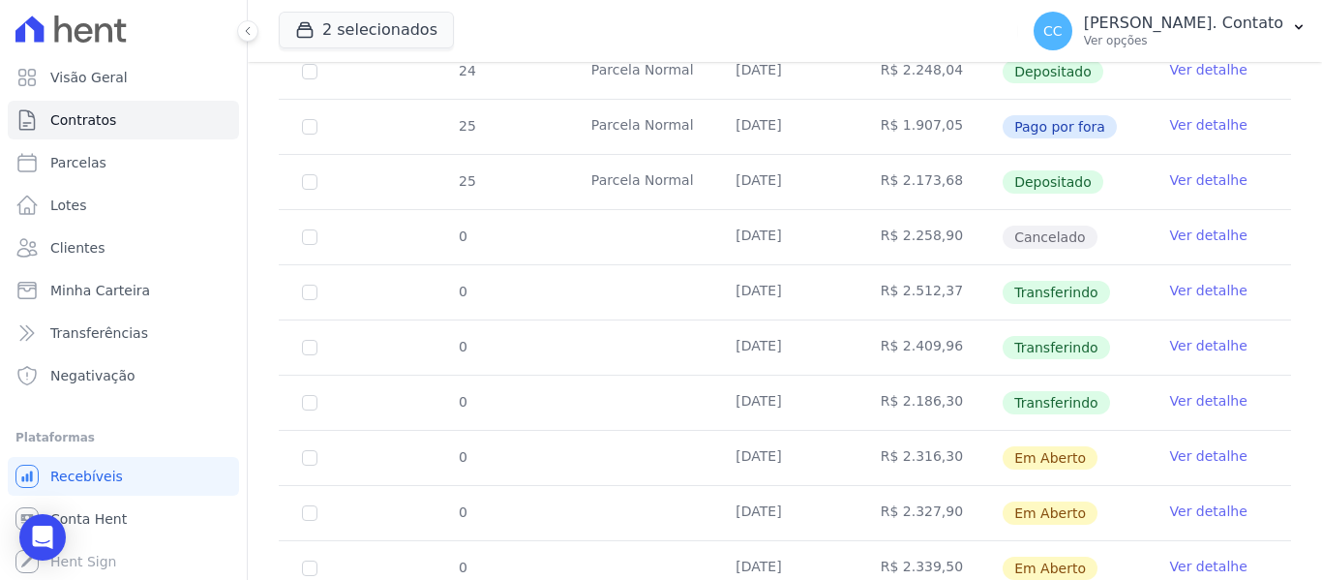
click at [1199, 336] on link "Ver detalhe" at bounding box center [1208, 345] width 77 height 19
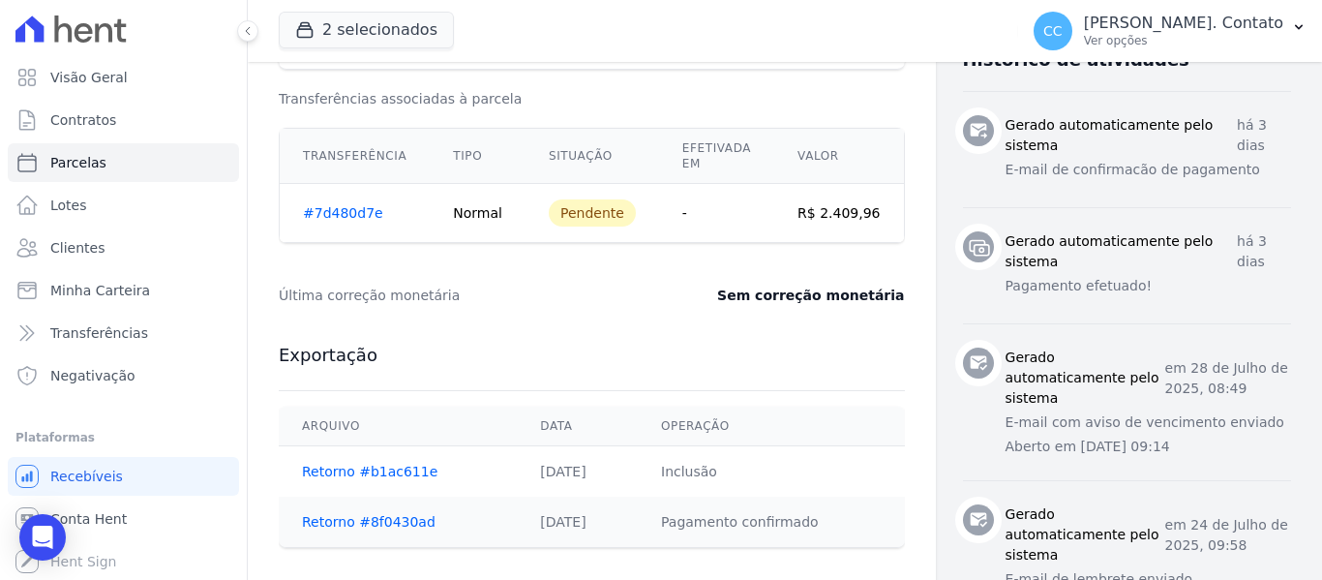
scroll to position [871, 0]
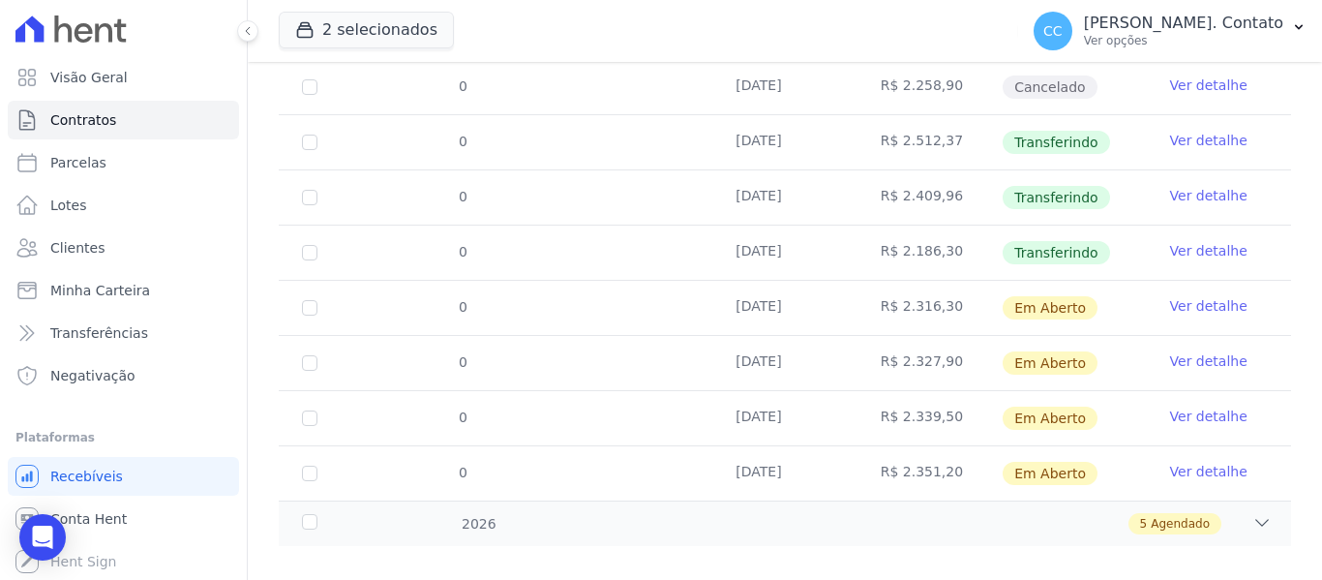
scroll to position [740, 0]
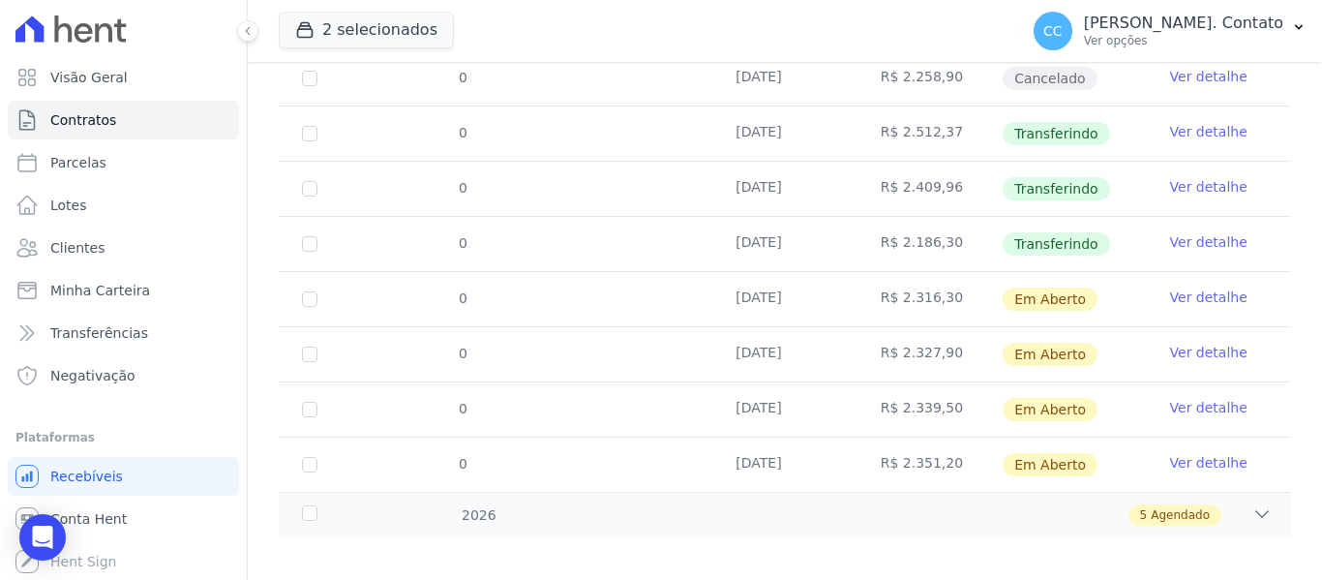
click at [1193, 232] on link "Ver detalhe" at bounding box center [1208, 241] width 77 height 19
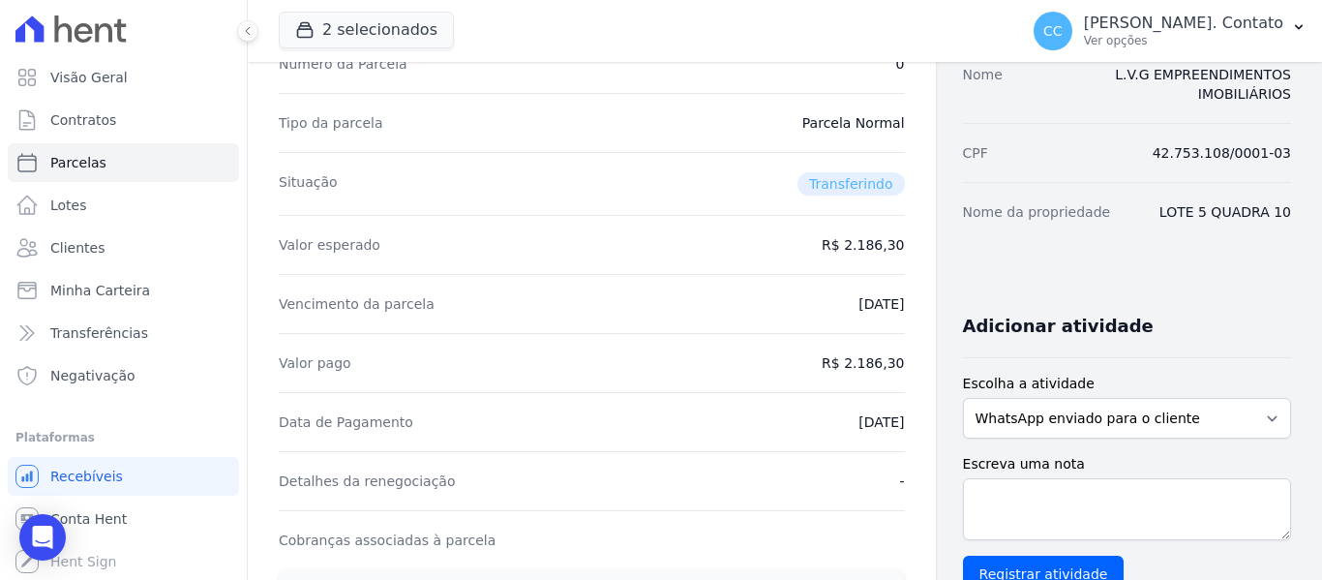
scroll to position [194, 0]
